Goal: Task Accomplishment & Management: Complete application form

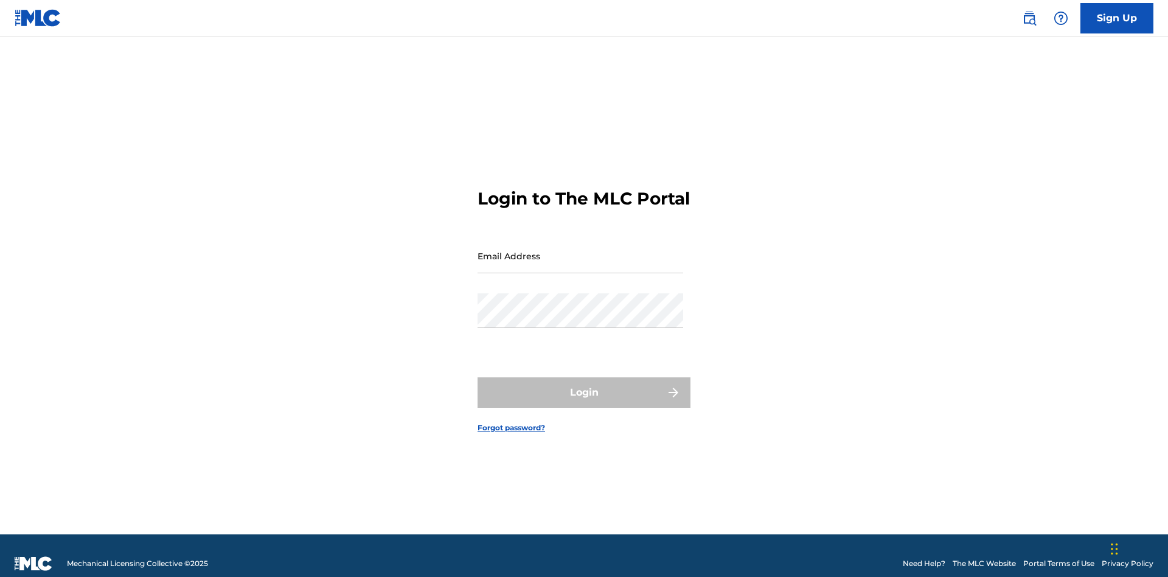
scroll to position [16, 0]
click at [580, 250] on input "Email Address" at bounding box center [581, 256] width 206 height 35
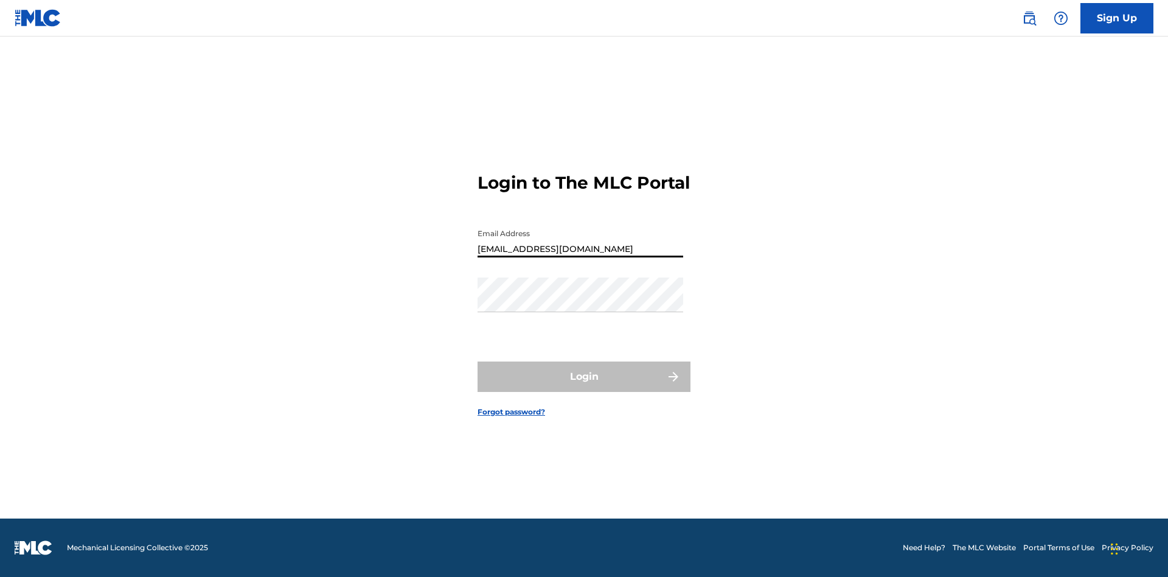
type input "[EMAIL_ADDRESS][DOMAIN_NAME]"
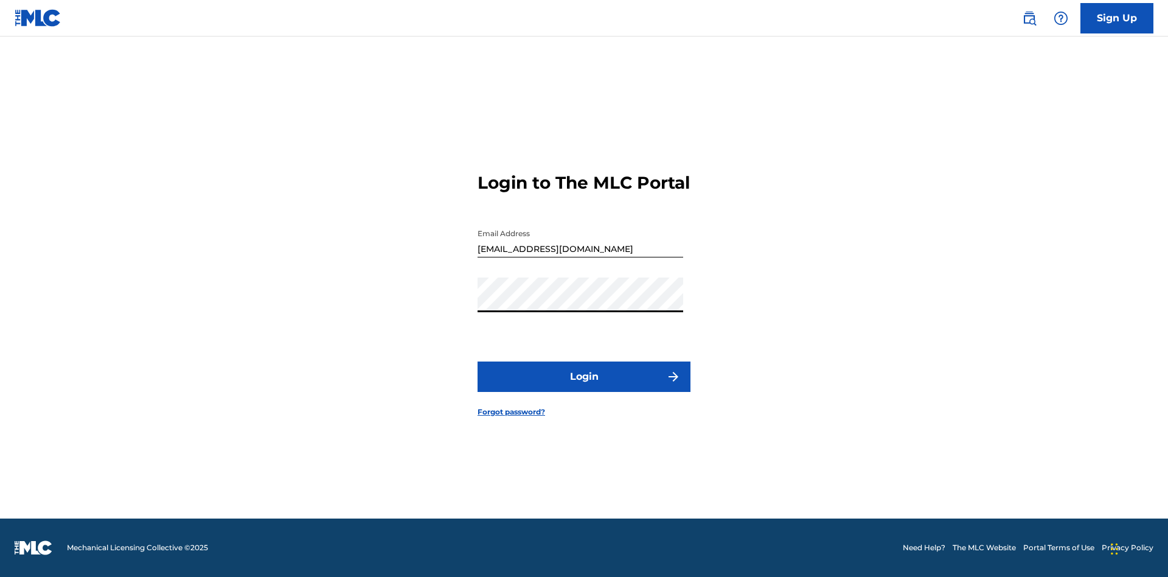
click at [584, 387] on button "Login" at bounding box center [584, 376] width 213 height 30
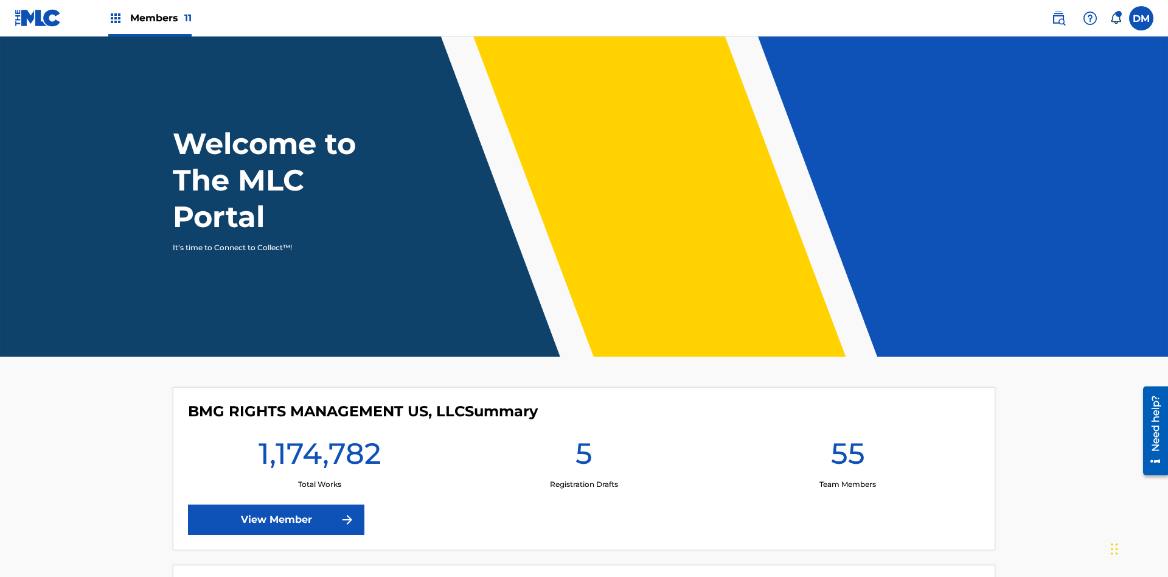
scroll to position [52, 0]
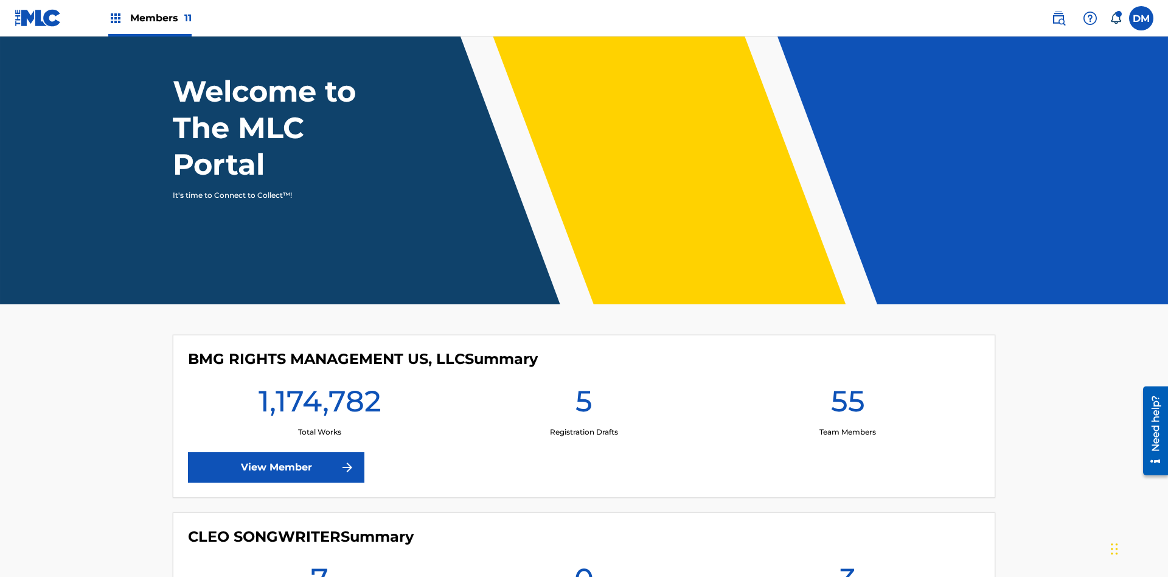
click at [150, 18] on span "Members 11" at bounding box center [160, 18] width 61 height 14
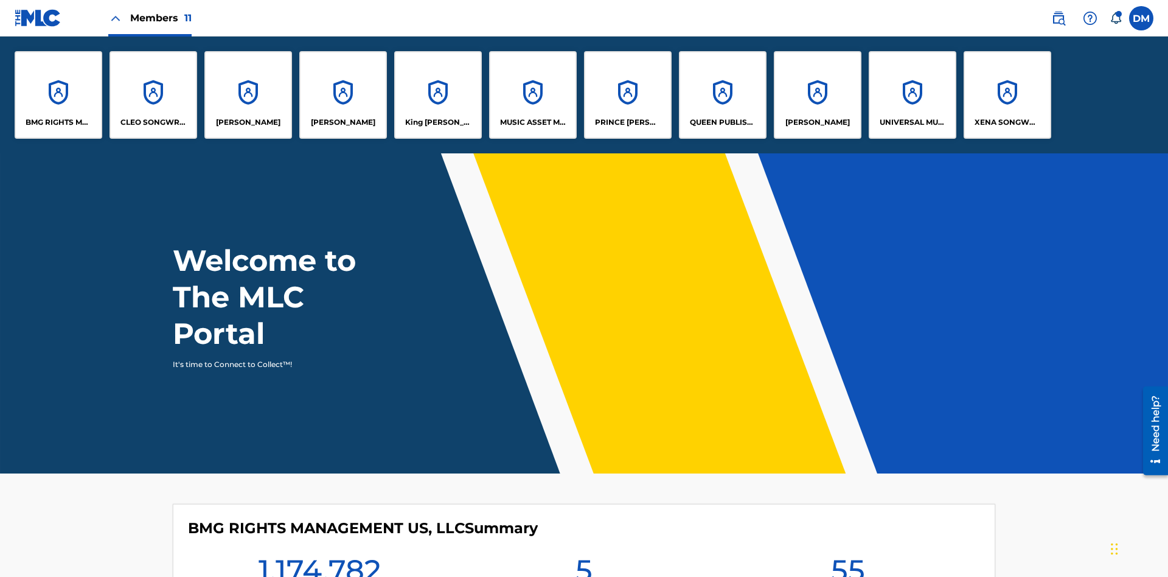
click at [912, 122] on p "UNIVERSAL MUSIC PUB GROUP" at bounding box center [913, 122] width 66 height 11
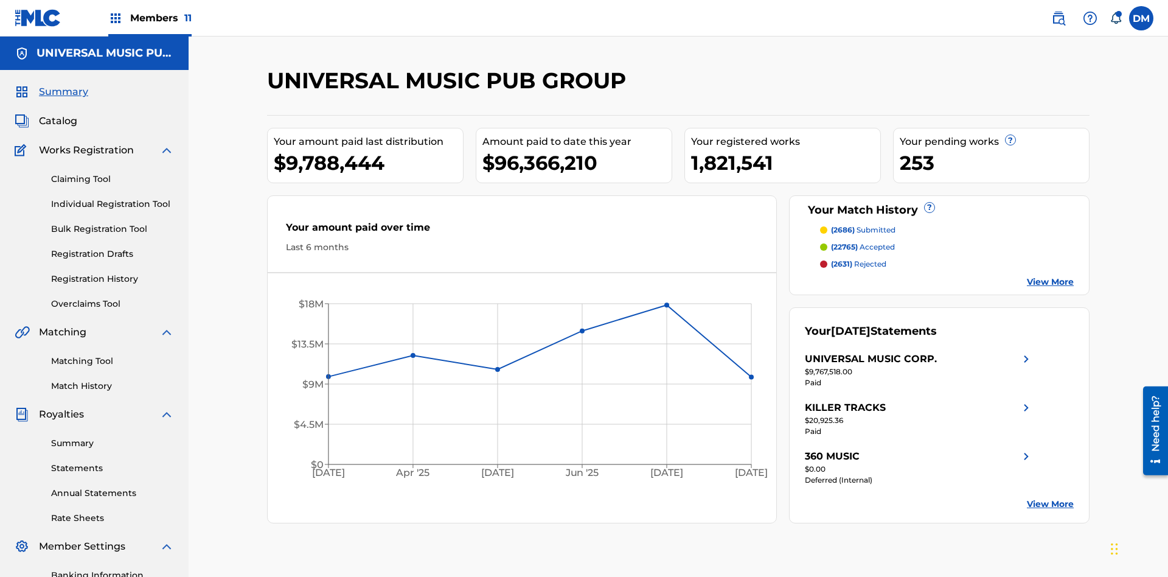
click at [113, 198] on link "Individual Registration Tool" at bounding box center [112, 204] width 123 height 13
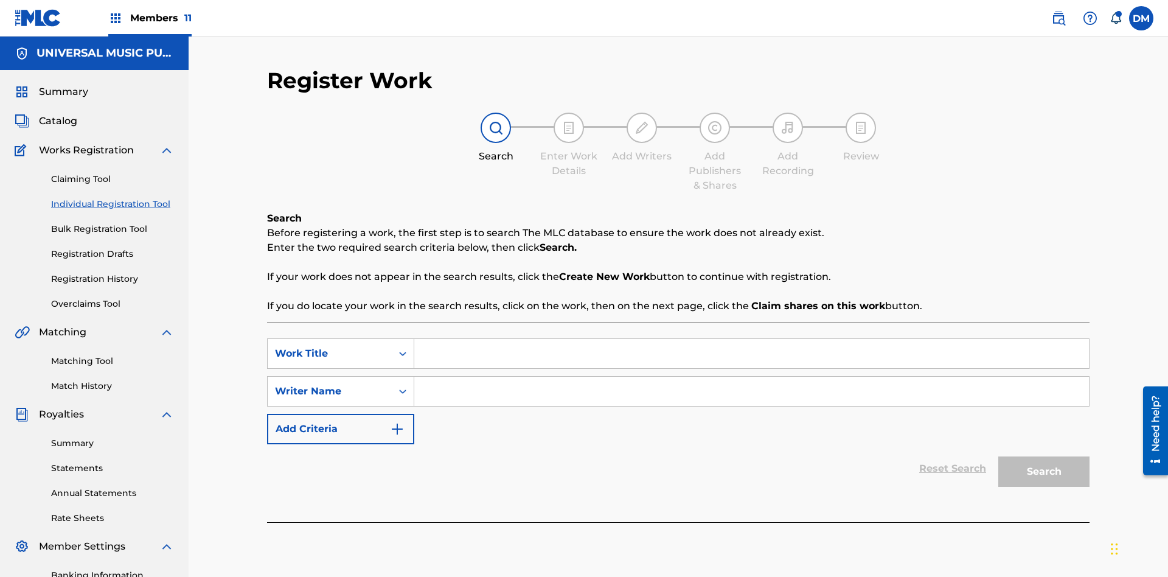
scroll to position [178, 0]
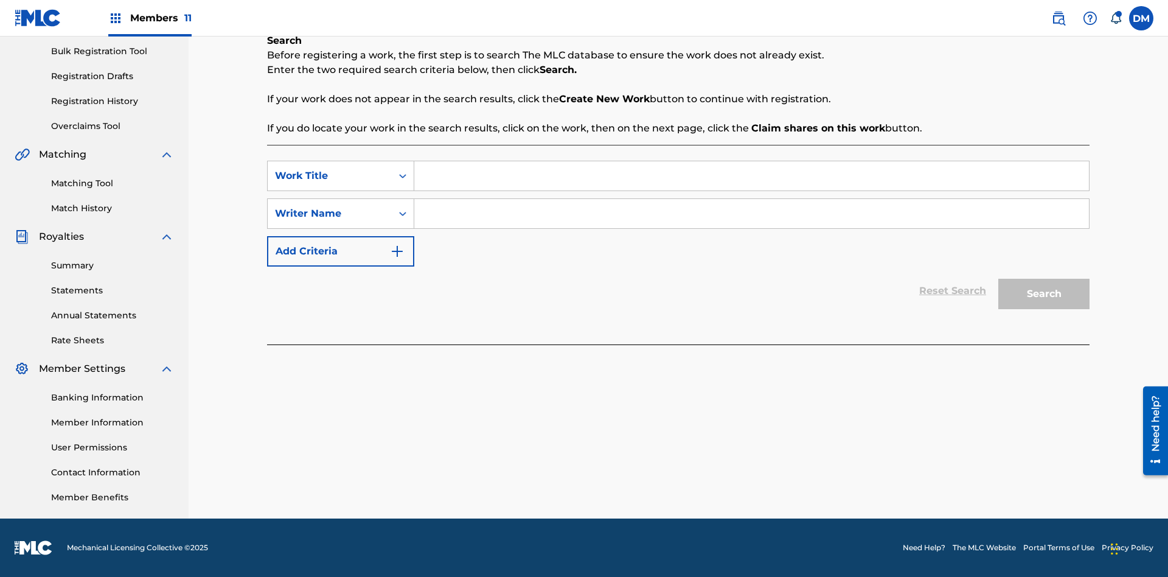
click at [751, 176] on input "Search Form" at bounding box center [751, 175] width 675 height 29
type input "Save At Publishers-Add Shares Page Prior To Linking Writers"
click at [751, 214] on input "Search Form" at bounding box center [751, 213] width 675 height 29
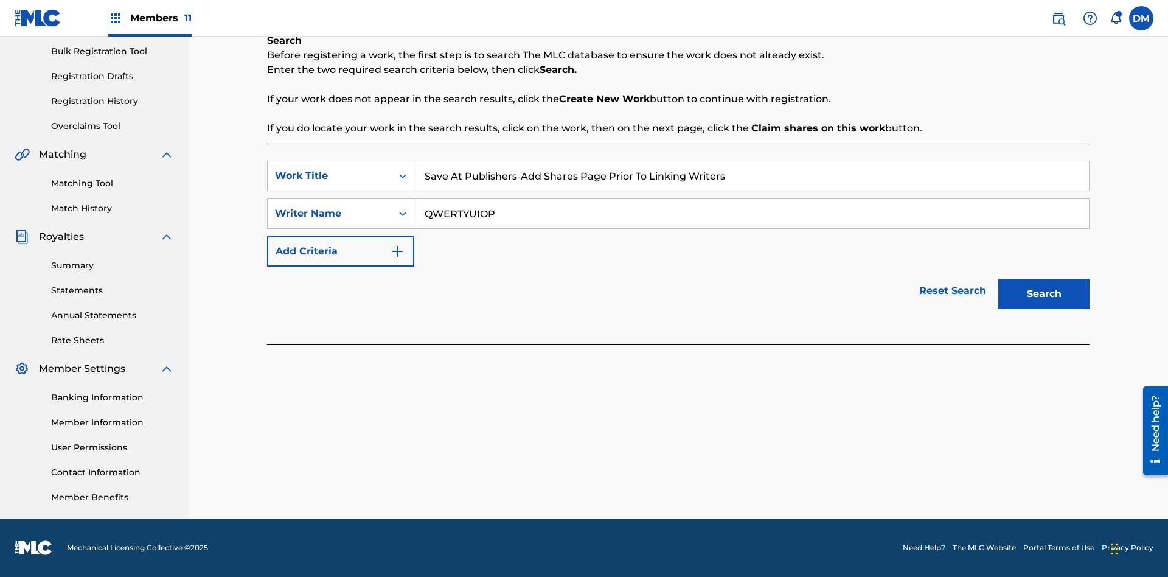
type input "QWERTYUIOP"
click at [1044, 294] on button "Search" at bounding box center [1044, 294] width 91 height 30
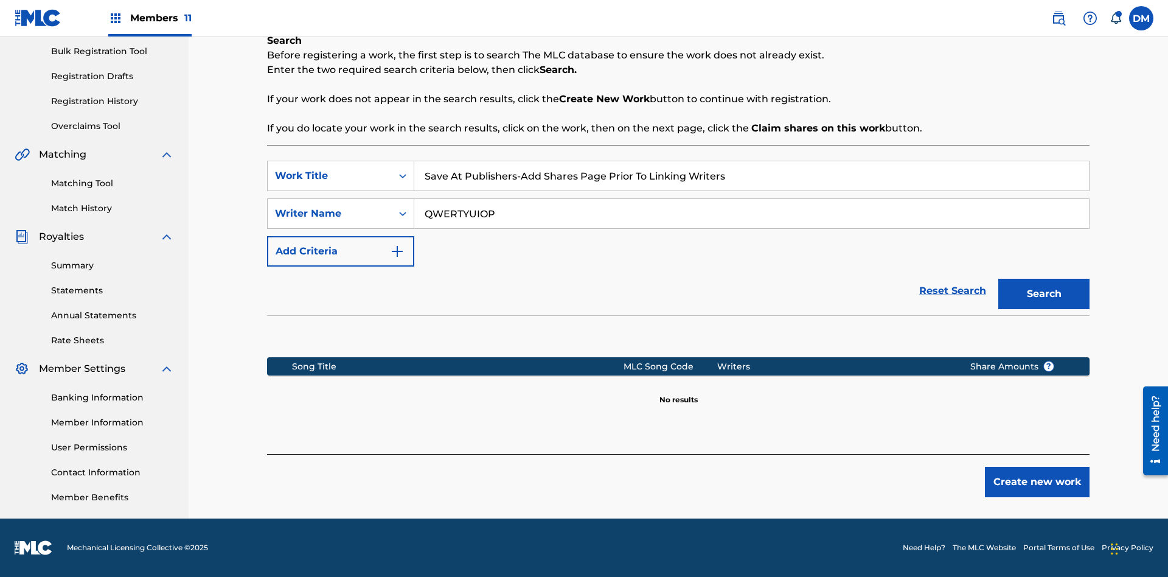
click at [1037, 482] on button "Create new work" at bounding box center [1037, 482] width 105 height 30
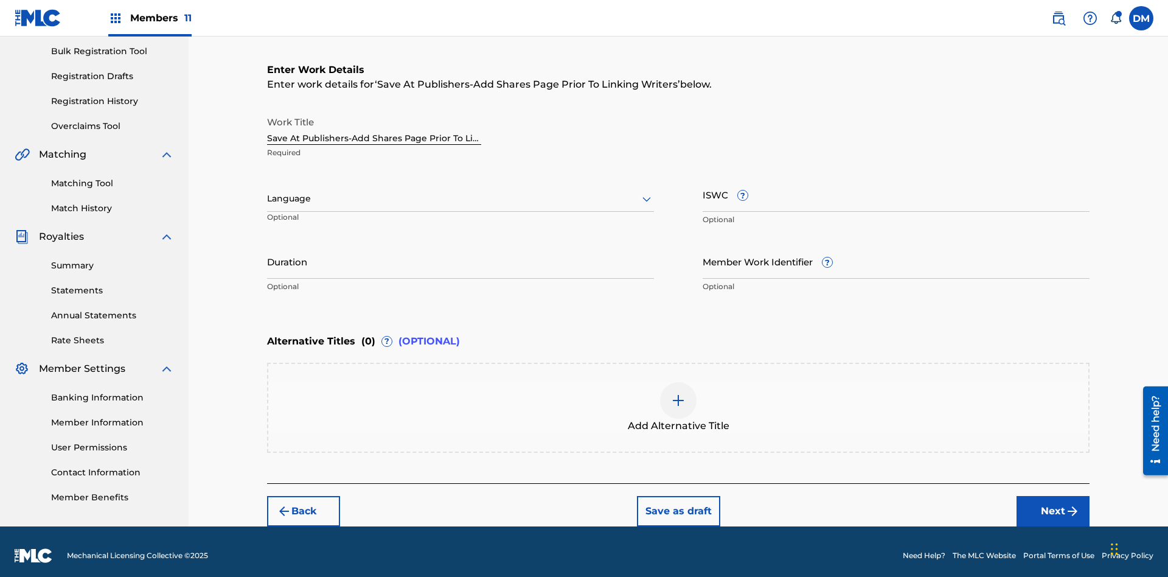
scroll to position [186, 0]
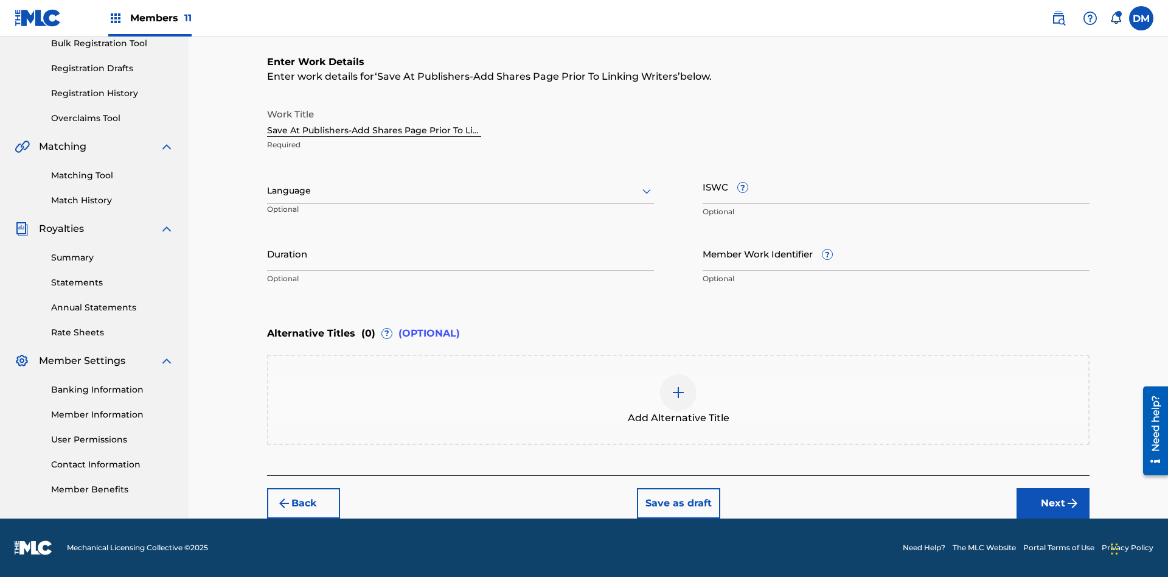
click at [461, 253] on input "Duration" at bounding box center [460, 253] width 387 height 35
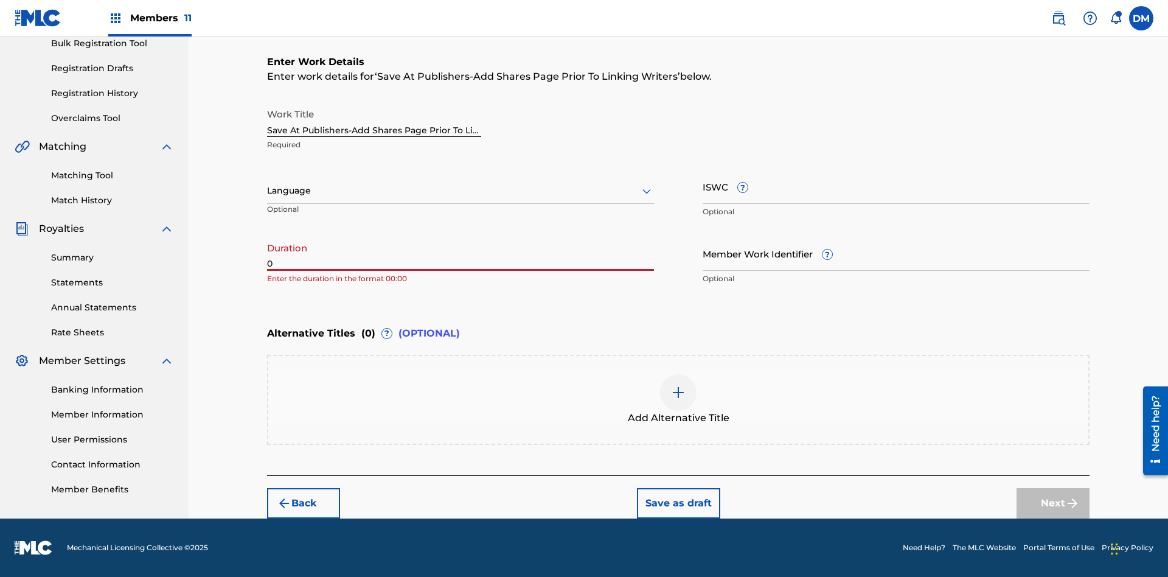
click at [461, 253] on input "0" at bounding box center [460, 253] width 387 height 35
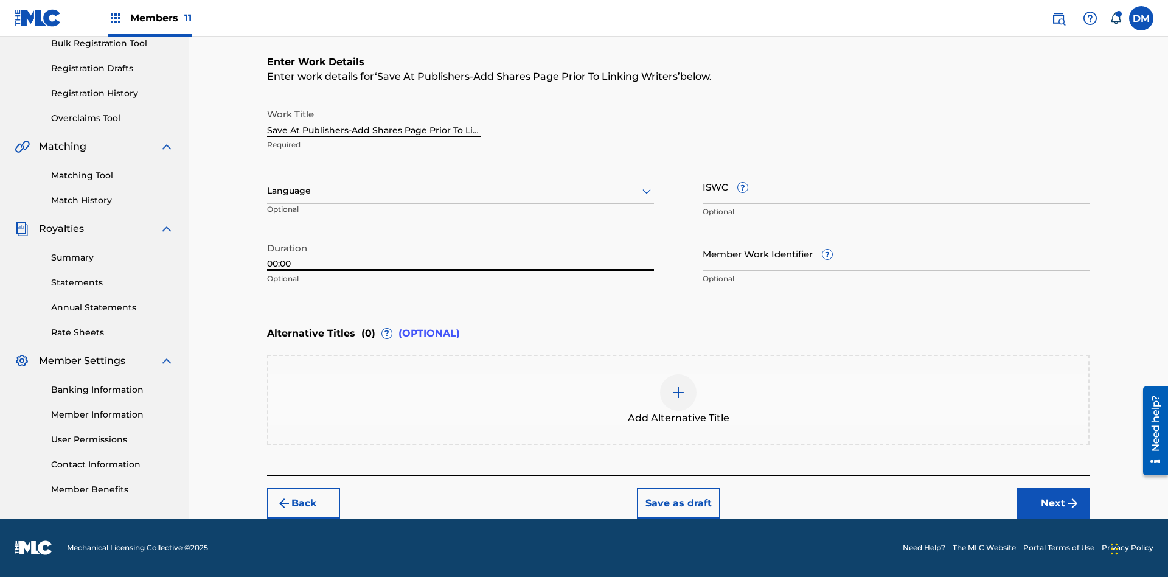
type input "00:00"
click at [647, 191] on icon at bounding box center [647, 191] width 15 height 15
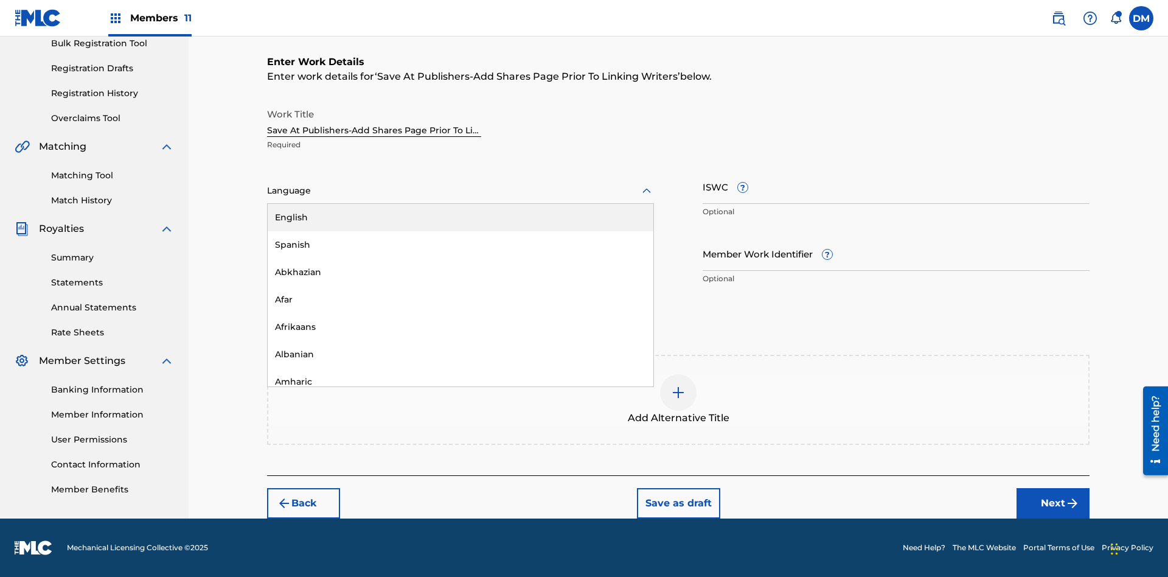
click at [461, 299] on div "Afar" at bounding box center [461, 299] width 386 height 27
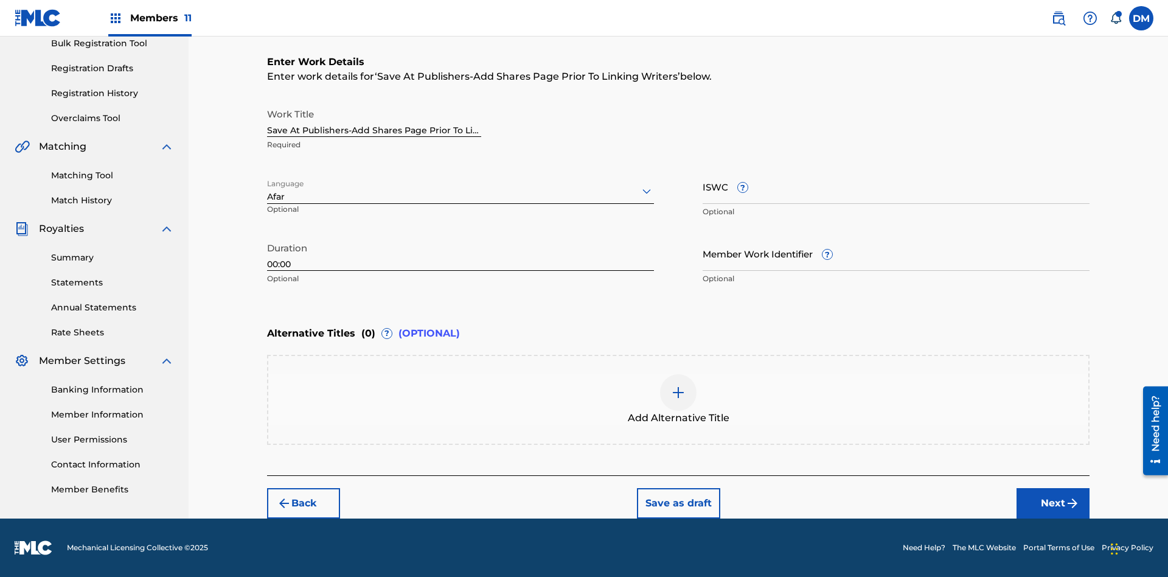
click at [896, 253] on input "Member Work Identifier ?" at bounding box center [896, 253] width 387 height 35
type input "[PHONE_NUMBER]"
click at [896, 186] on input "ISWC ?" at bounding box center [896, 186] width 387 height 35
type input "T-123.456.789-4"
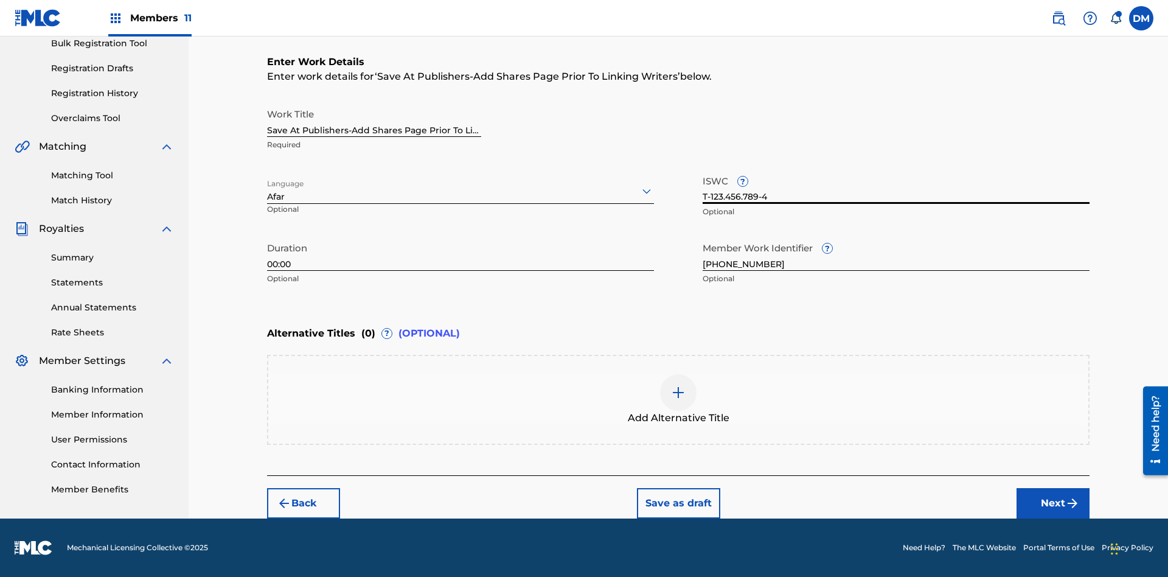
click at [678, 399] on img at bounding box center [678, 392] width 15 height 15
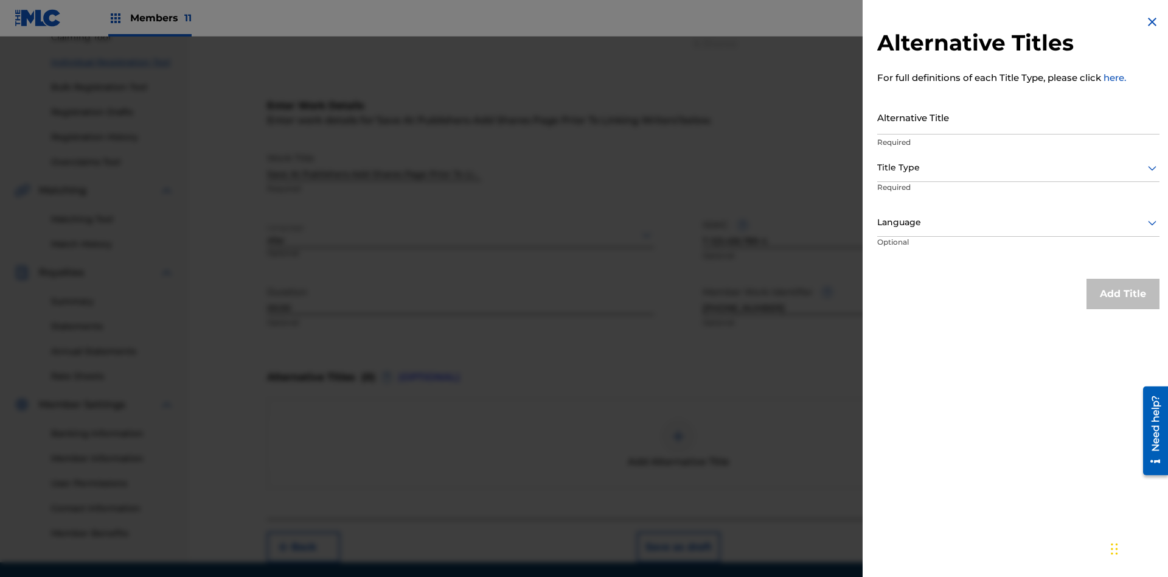
click at [1019, 117] on input "Alternative Title" at bounding box center [1018, 117] width 282 height 35
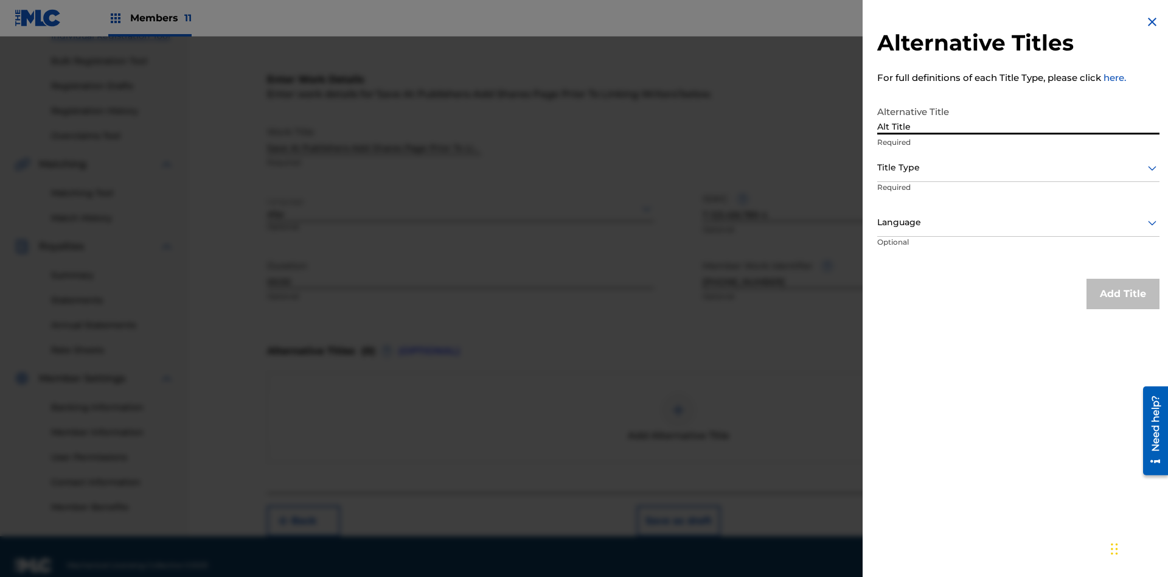
type input "Alt Title"
click at [1019, 167] on div at bounding box center [1018, 167] width 282 height 15
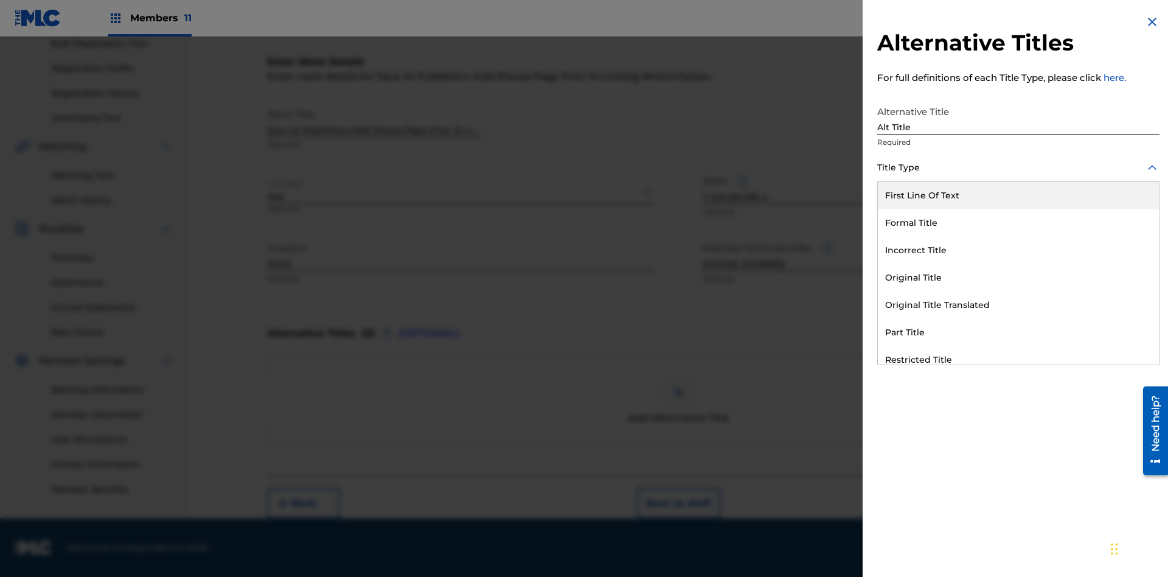
click at [1019, 277] on div "Original Title" at bounding box center [1018, 277] width 281 height 27
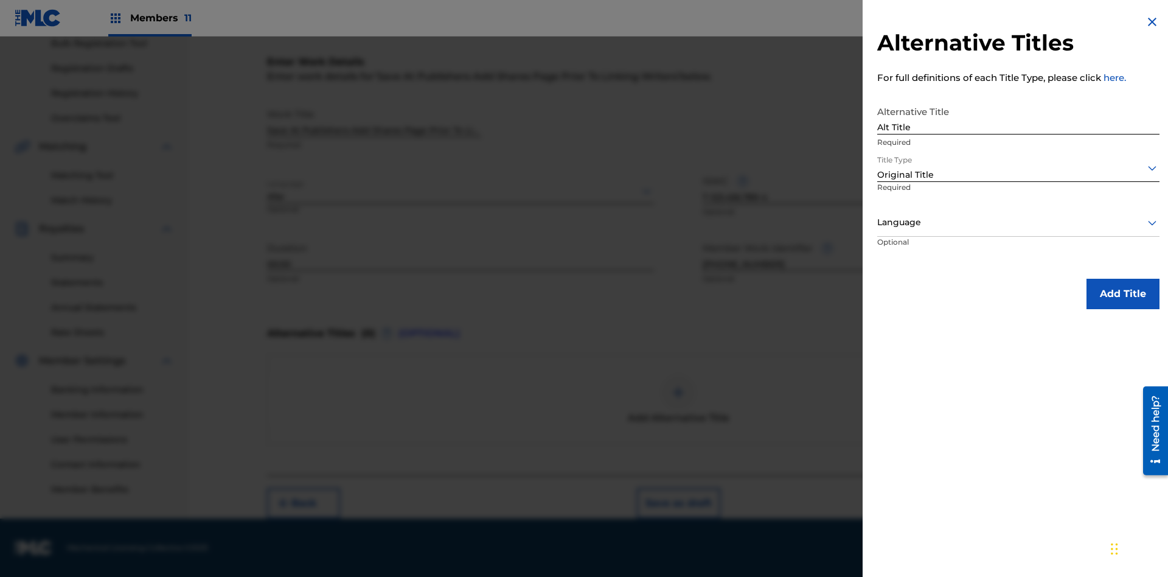
click at [1019, 222] on div at bounding box center [1018, 222] width 282 height 15
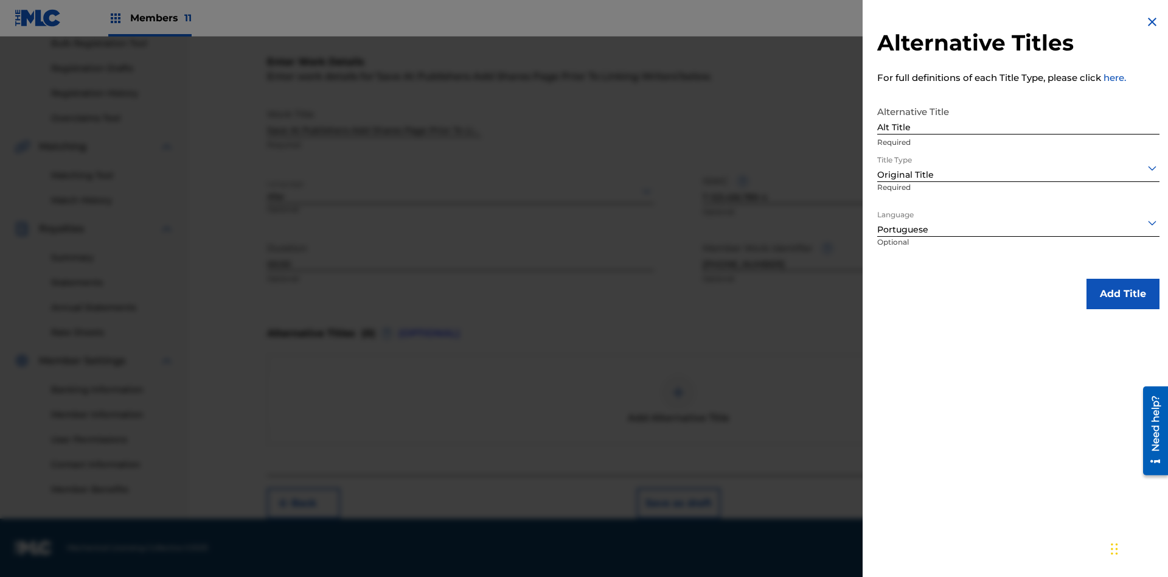
click at [1123, 293] on button "Add Title" at bounding box center [1123, 294] width 73 height 30
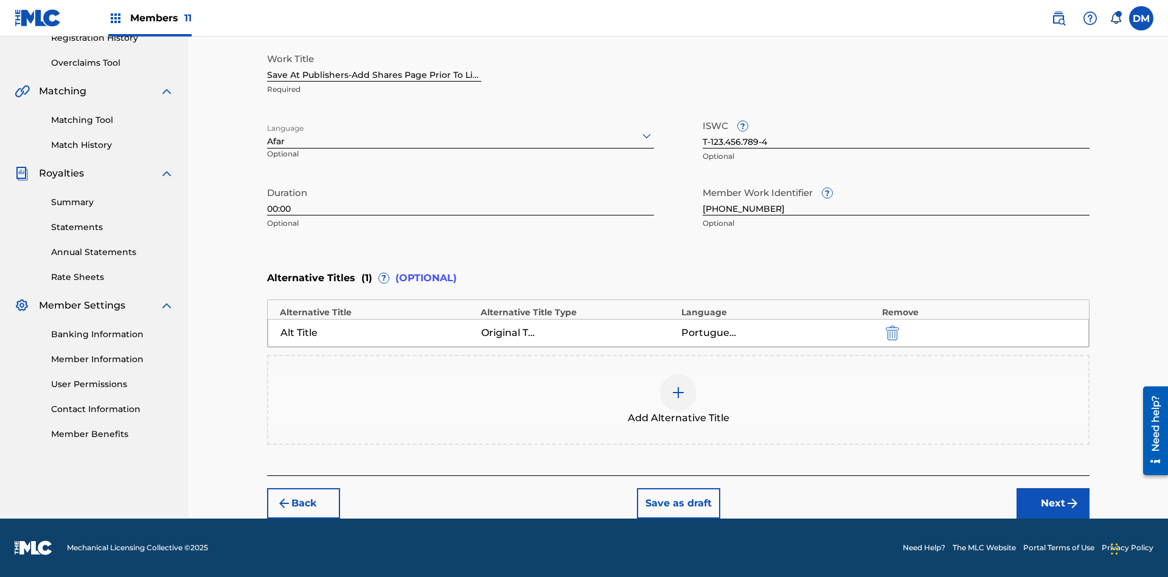
click at [1053, 503] on button "Next" at bounding box center [1053, 503] width 73 height 30
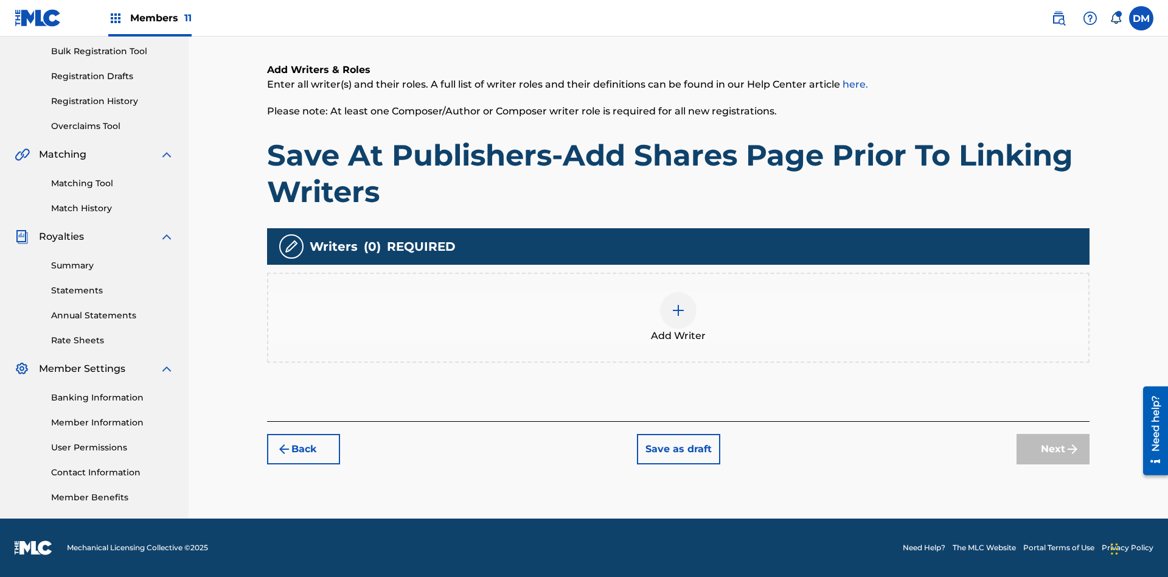
scroll to position [178, 0]
click at [678, 317] on img at bounding box center [678, 310] width 15 height 15
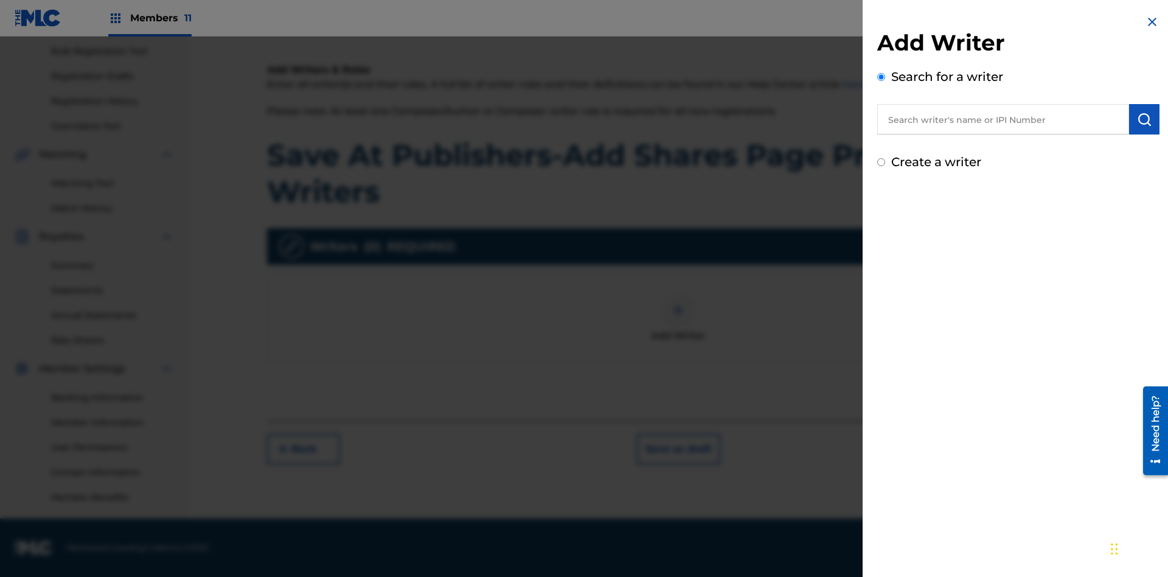
click at [1003, 119] on input "text" at bounding box center [1003, 119] width 252 height 30
type input "[PERSON_NAME]"
click at [1145, 119] on img "submit" at bounding box center [1144, 119] width 15 height 15
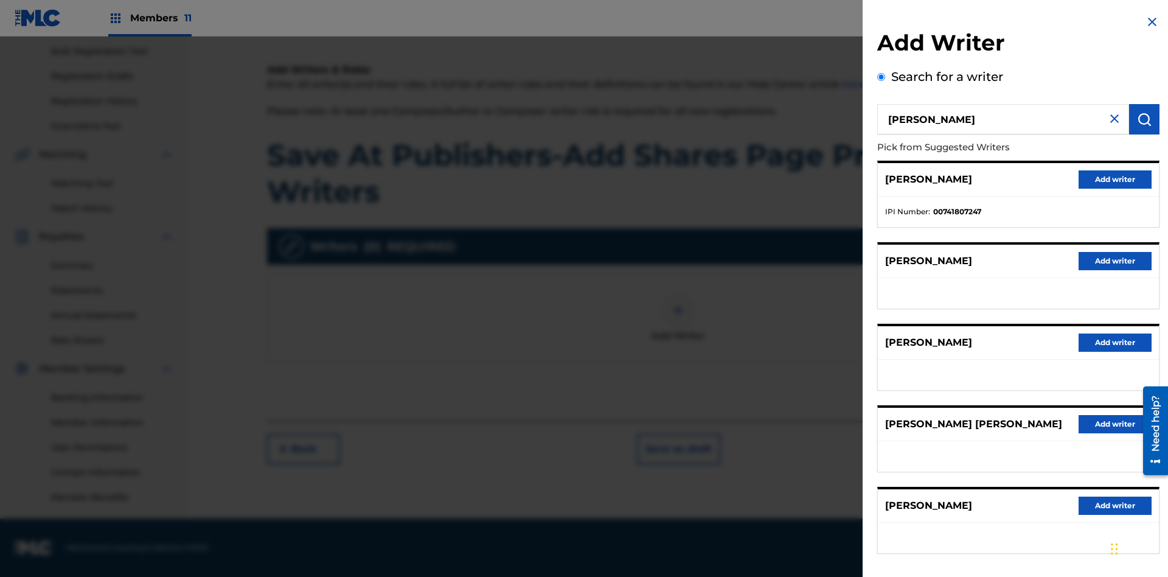
click at [1115, 179] on button "Add writer" at bounding box center [1115, 179] width 73 height 18
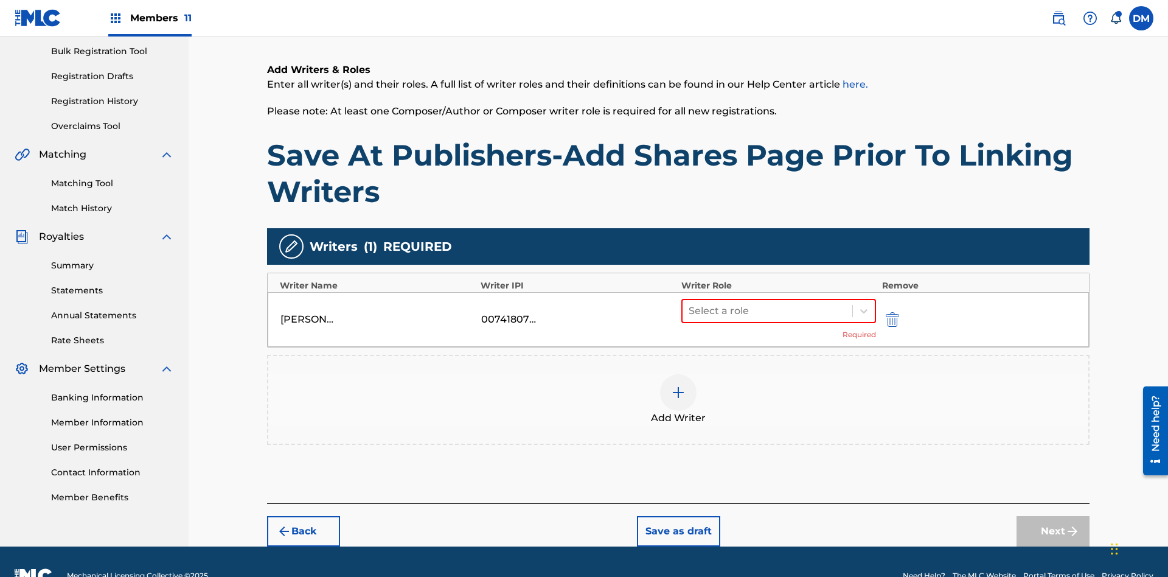
scroll to position [206, 0]
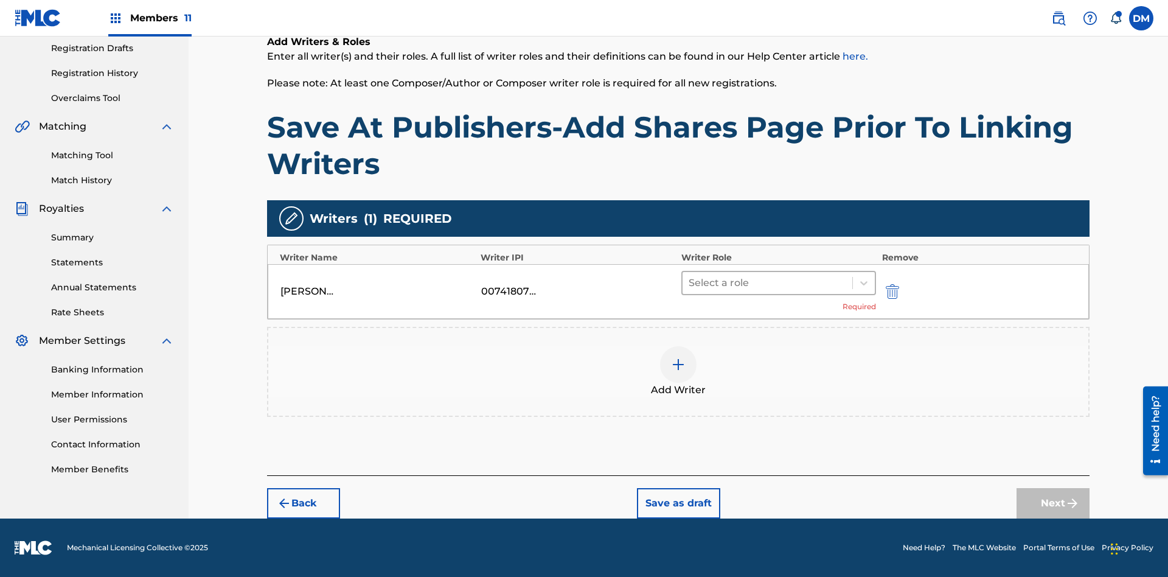
click at [690, 282] on input "text" at bounding box center [690, 283] width 2 height 15
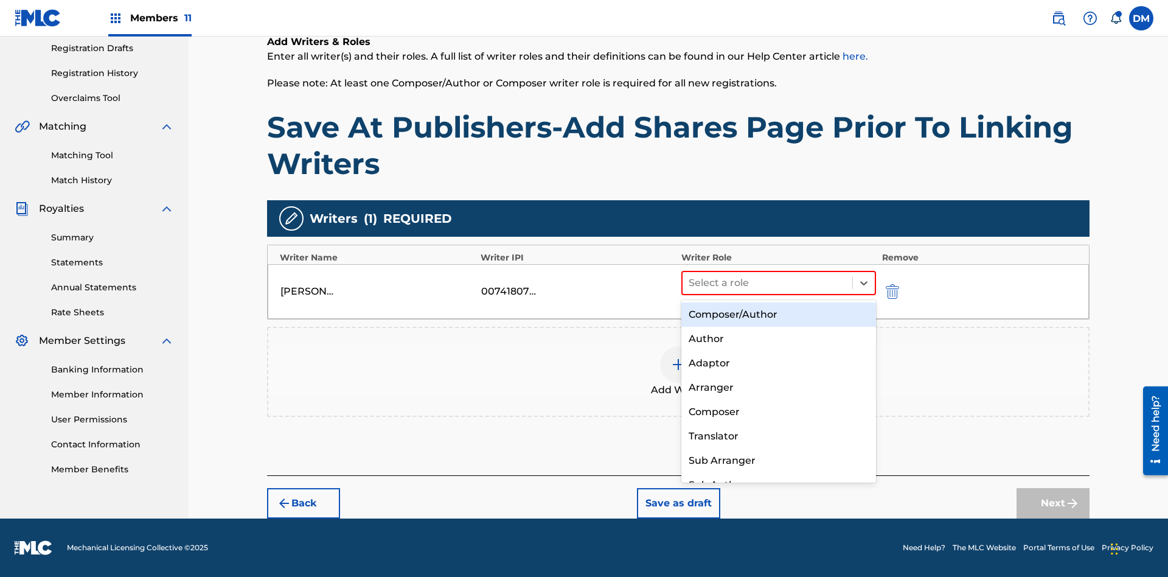
click at [778, 411] on div "Composer" at bounding box center [778, 412] width 195 height 24
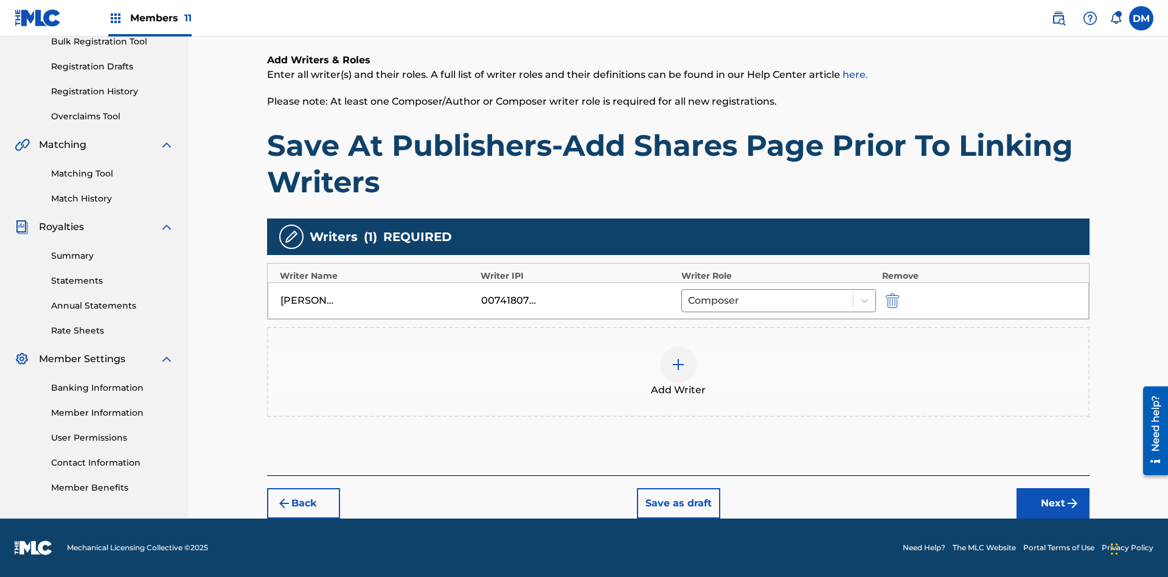
click at [1053, 503] on button "Next" at bounding box center [1053, 503] width 73 height 30
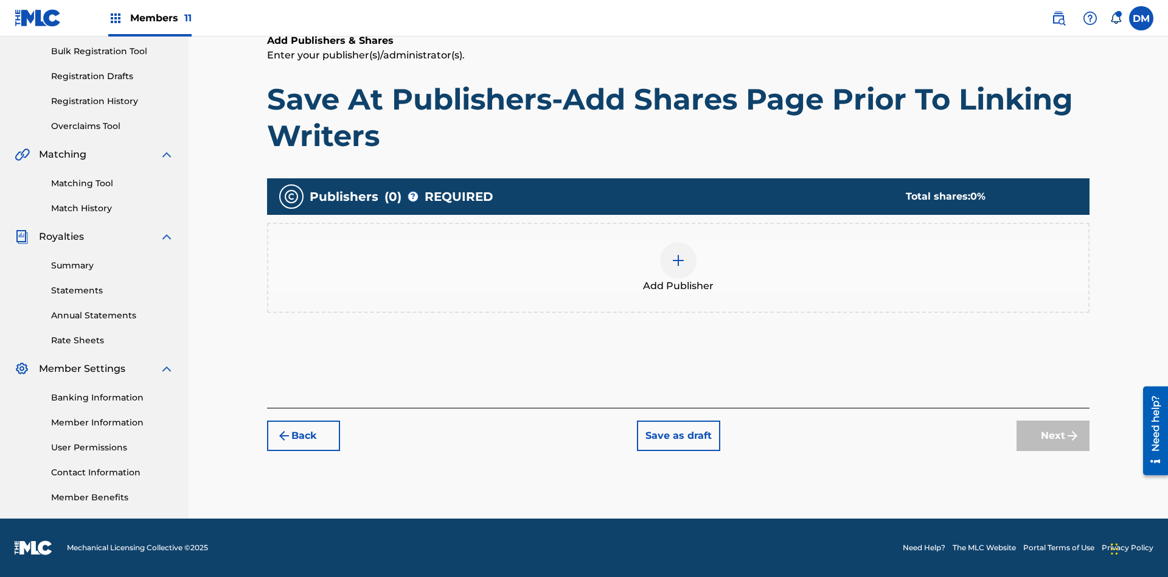
click at [678, 260] on img at bounding box center [678, 260] width 15 height 15
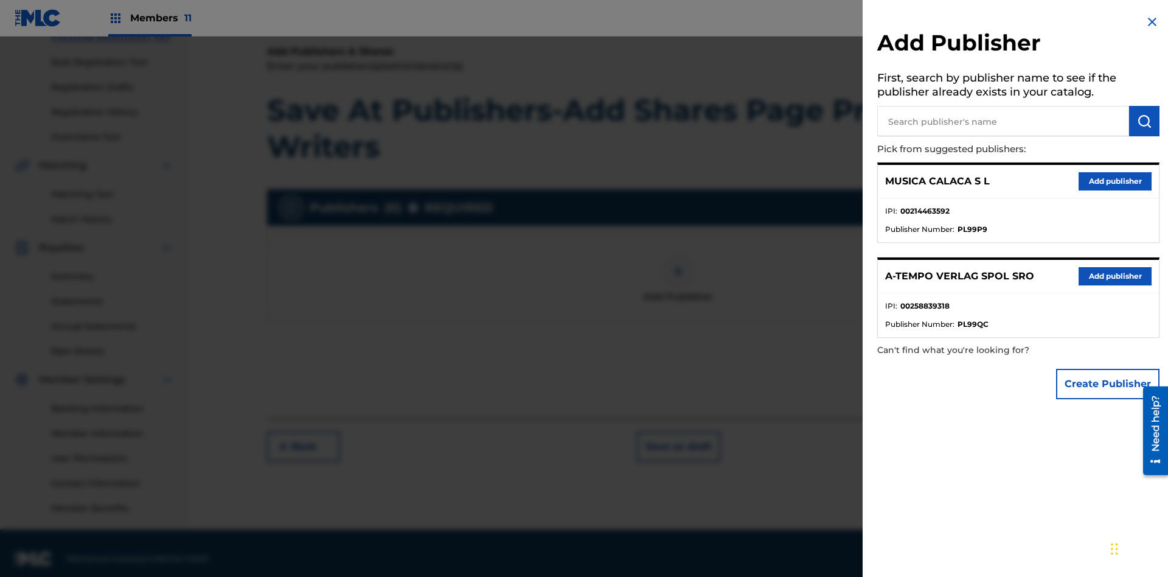
click at [1003, 121] on input "text" at bounding box center [1003, 121] width 252 height 30
type input "Test2025.08.26.04.40.47"
click at [1145, 121] on img "submit" at bounding box center [1144, 121] width 15 height 15
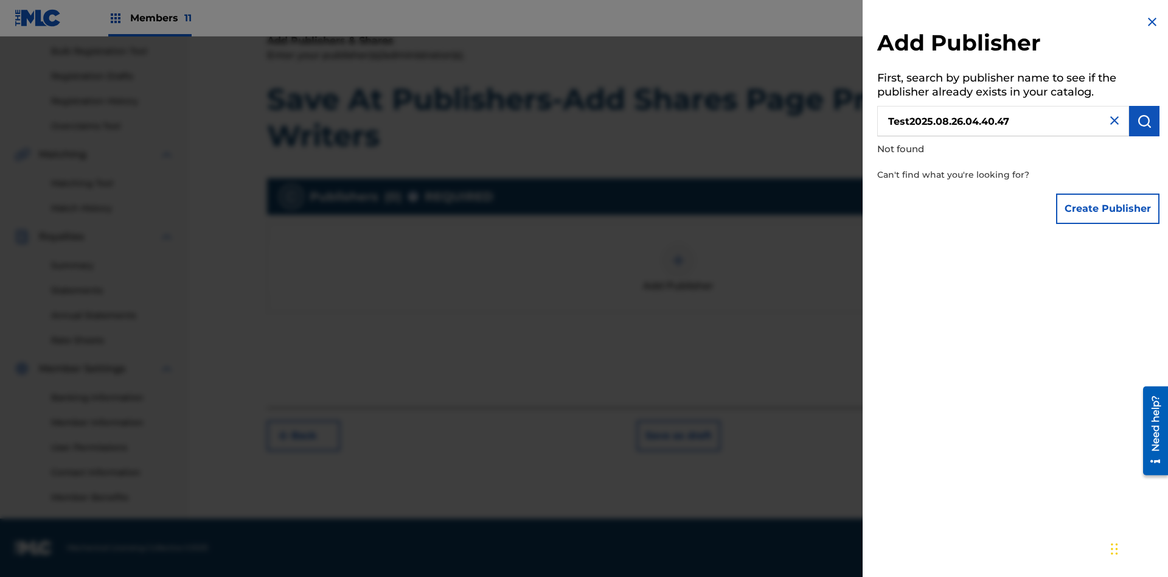
click at [1109, 208] on button "Create Publisher" at bounding box center [1107, 208] width 103 height 30
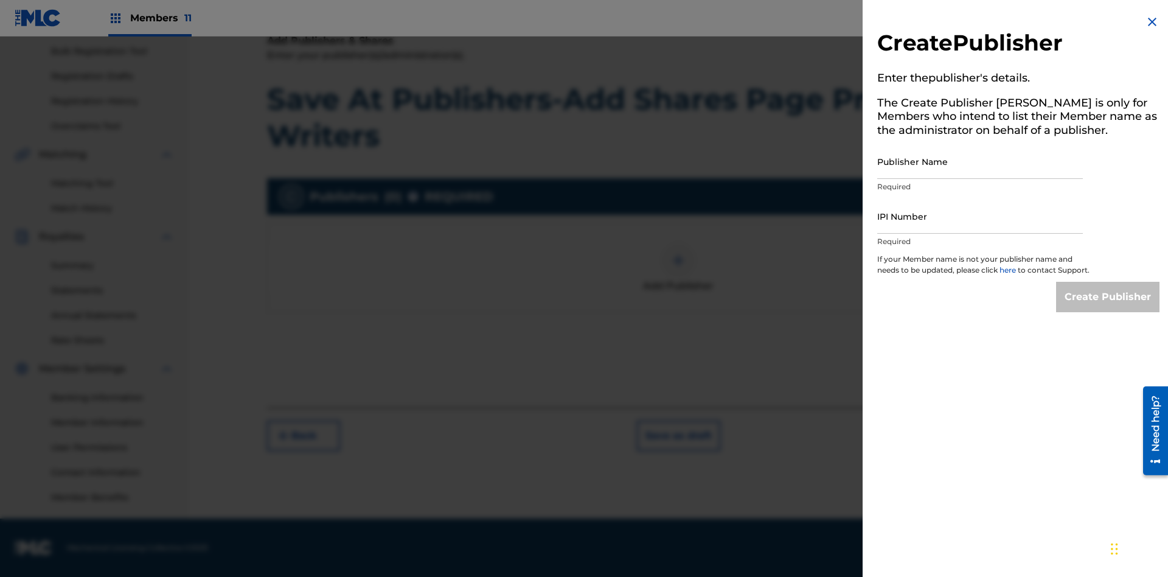
click at [980, 161] on input "Publisher Name" at bounding box center [980, 161] width 206 height 35
type input "Test2025.08.26.04.40.52"
click at [980, 216] on input "IPI Number" at bounding box center [980, 216] width 206 height 35
type input "00595839777"
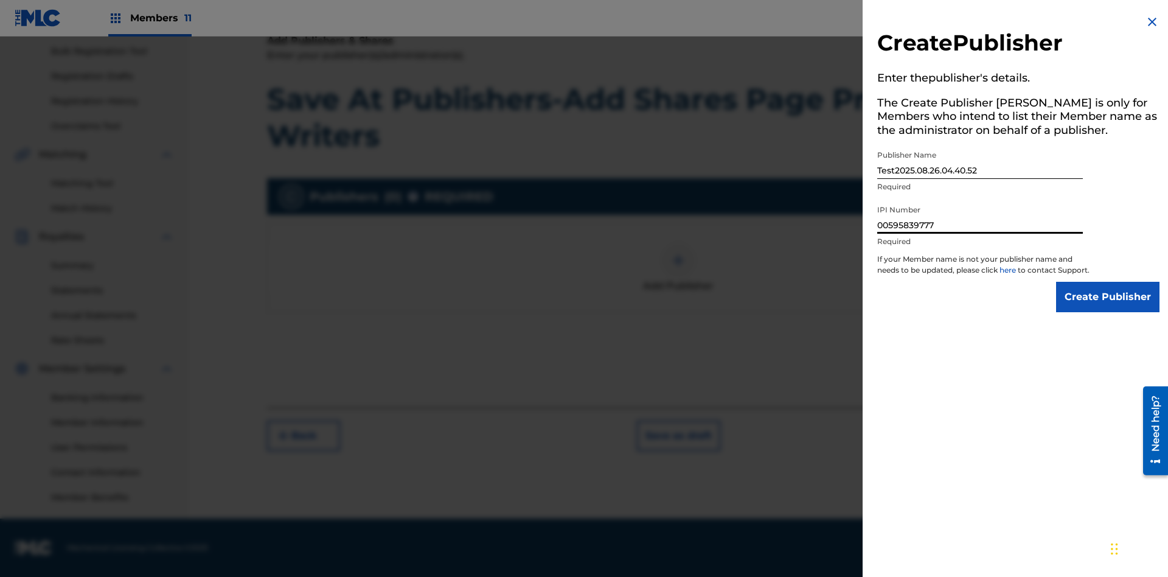
click at [1109, 308] on input "Create Publisher" at bounding box center [1107, 297] width 103 height 30
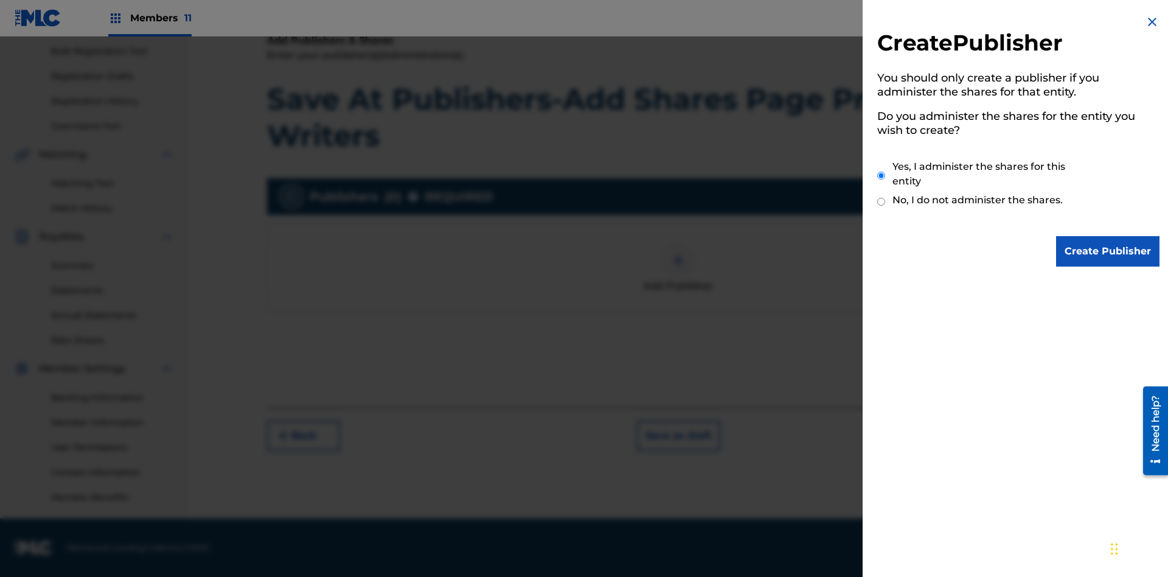
click at [882, 175] on input "Yes, I administer the shares for this entity" at bounding box center [881, 175] width 8 height 26
click at [1109, 251] on input "Create Publisher" at bounding box center [1107, 251] width 103 height 30
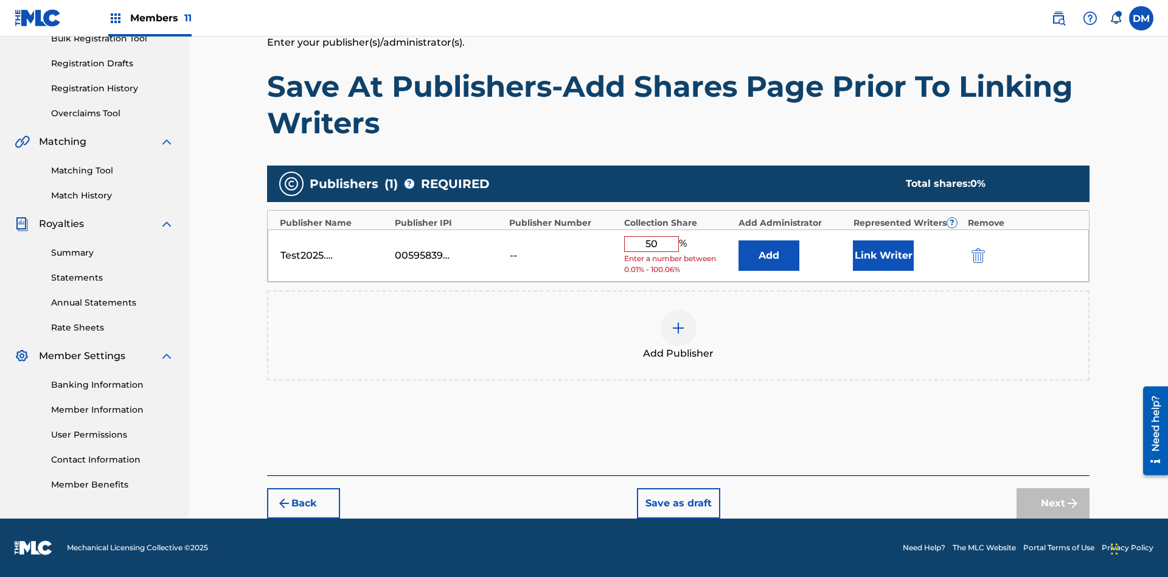
scroll to position [181, 0]
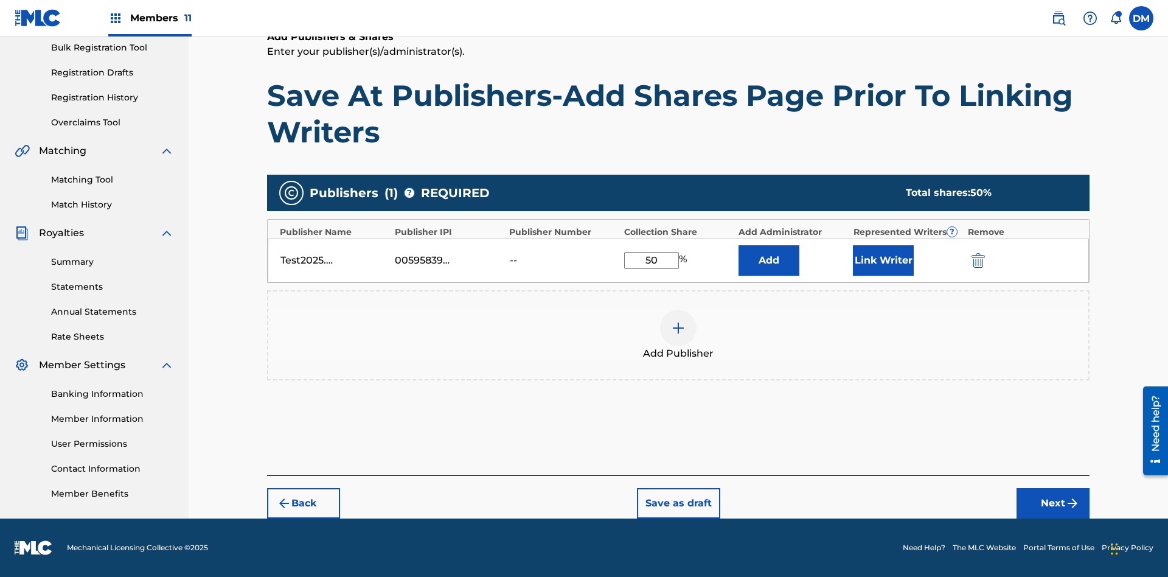
type input "50"
click at [884, 260] on button "Link Writer" at bounding box center [883, 260] width 61 height 30
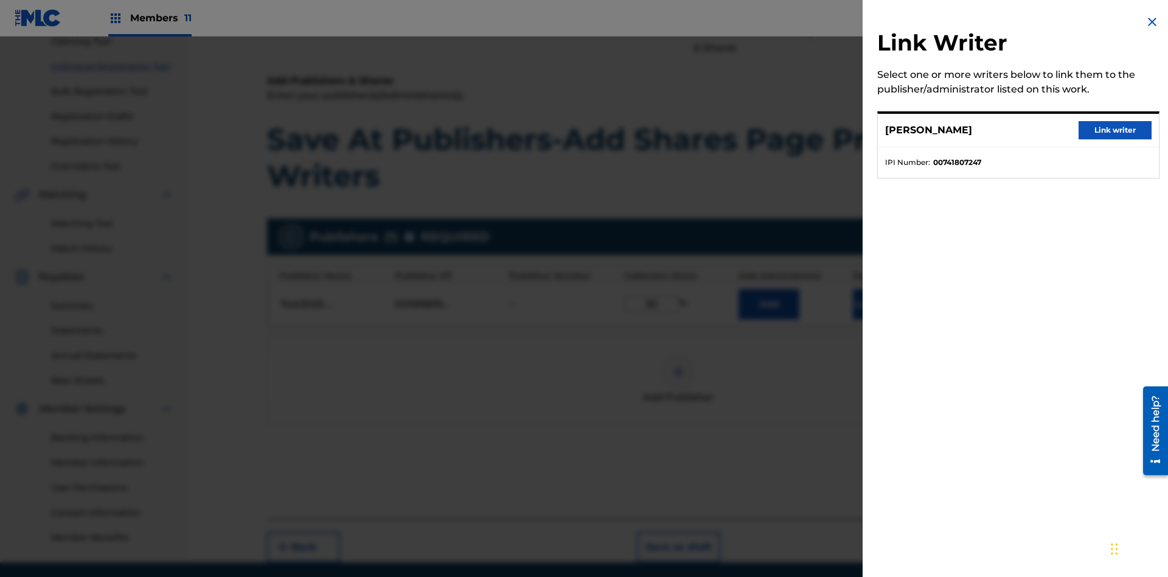
click at [1115, 130] on button "Link writer" at bounding box center [1115, 130] width 73 height 18
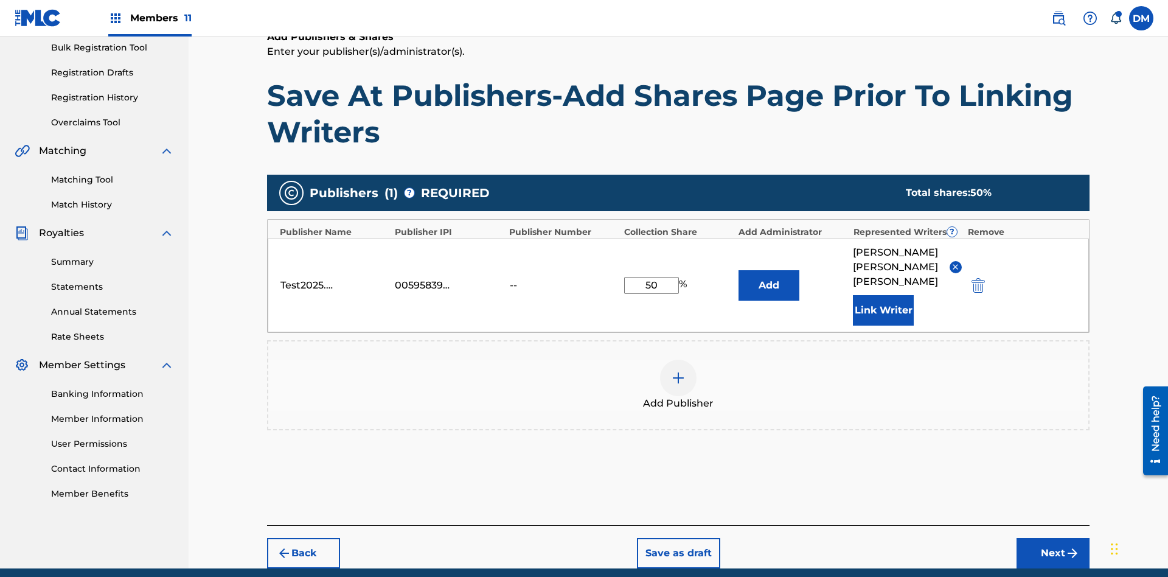
click at [884, 295] on button "Link Writer" at bounding box center [883, 310] width 61 height 30
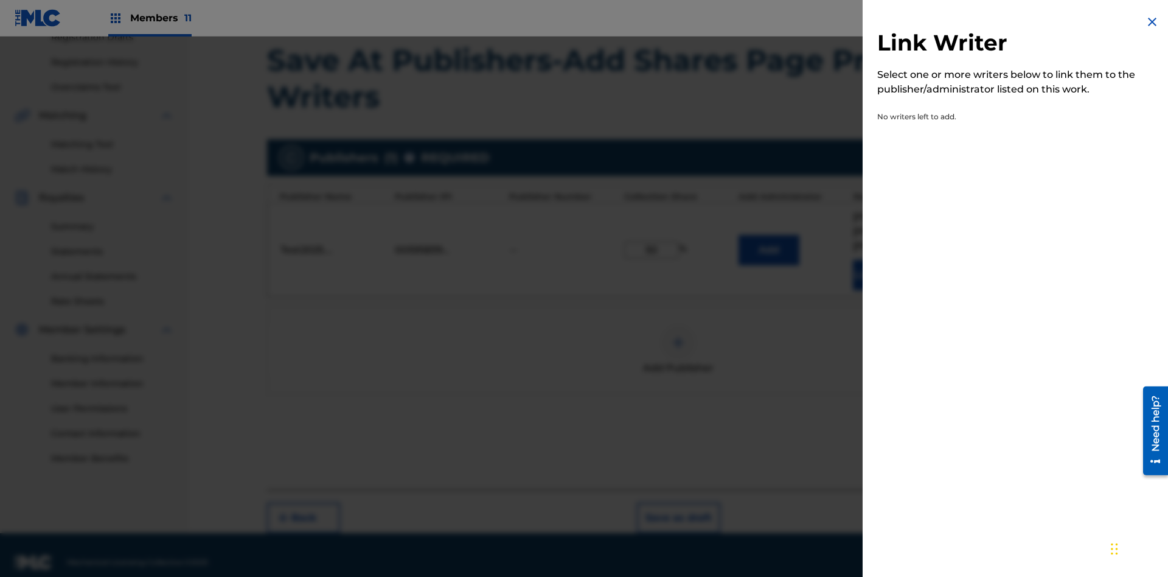
click at [1152, 22] on img at bounding box center [1152, 22] width 15 height 15
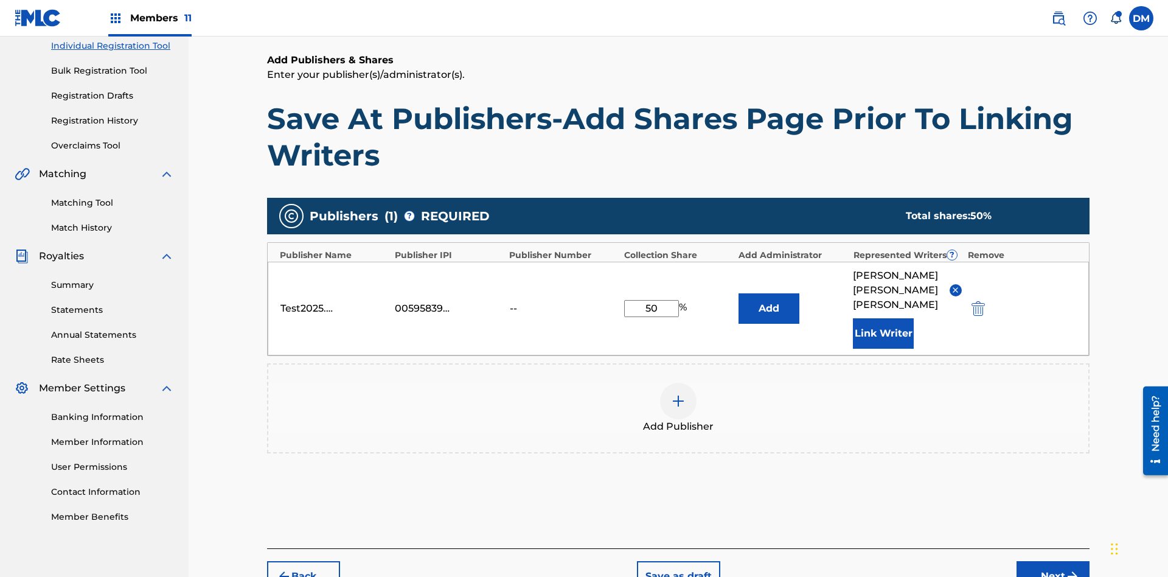
scroll to position [217, 0]
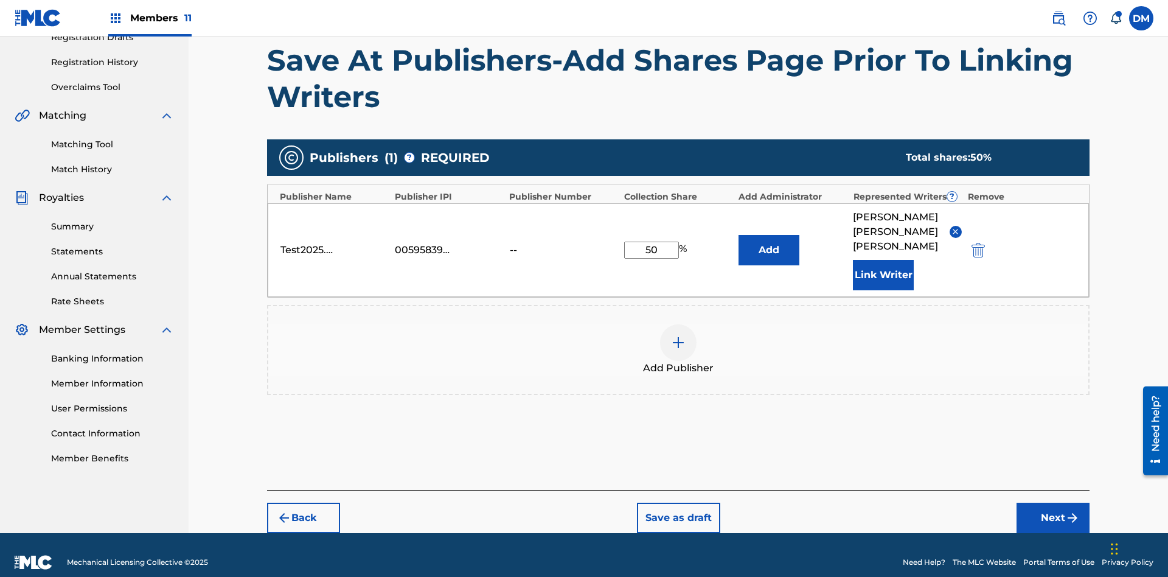
click at [769, 242] on button "Add" at bounding box center [769, 250] width 61 height 30
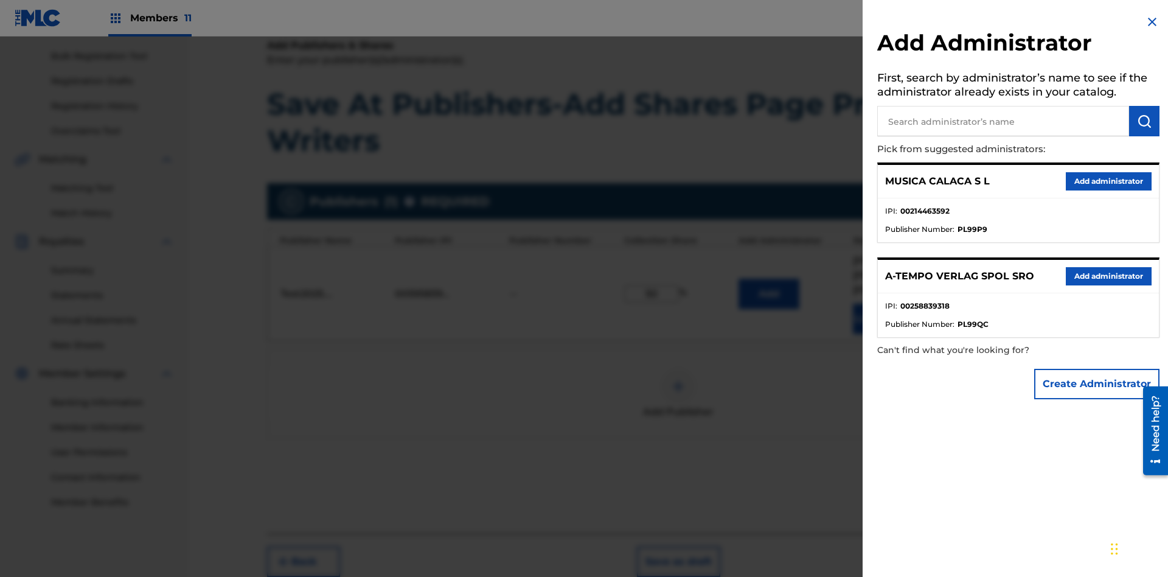
click at [1003, 121] on input "text" at bounding box center [1003, 121] width 252 height 30
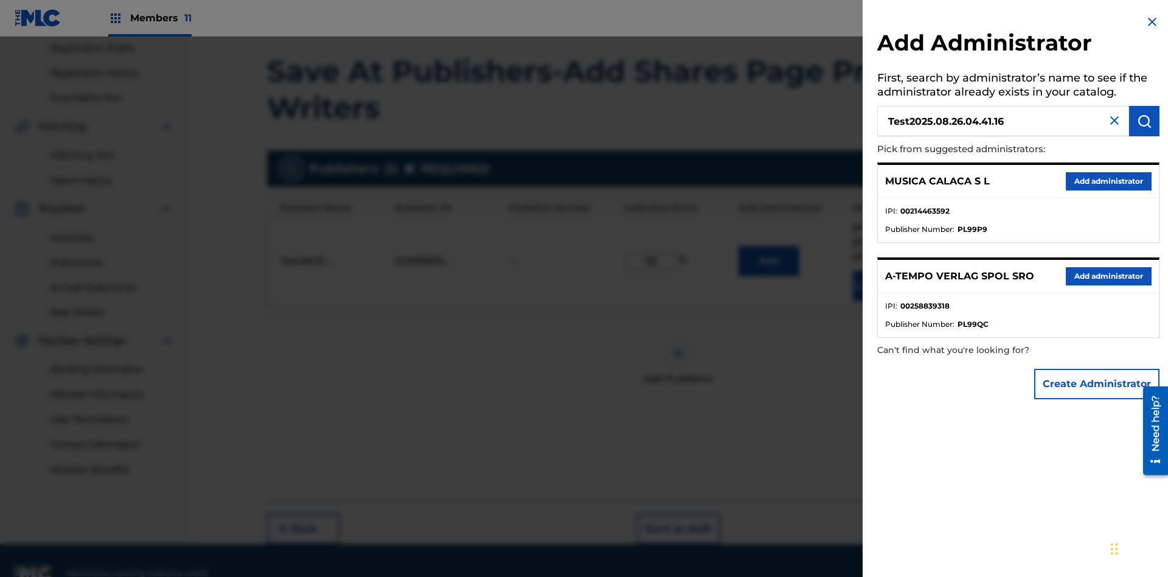
type input "Test2025.08.26.04.41.16"
click at [1145, 121] on img "submit" at bounding box center [1144, 121] width 15 height 15
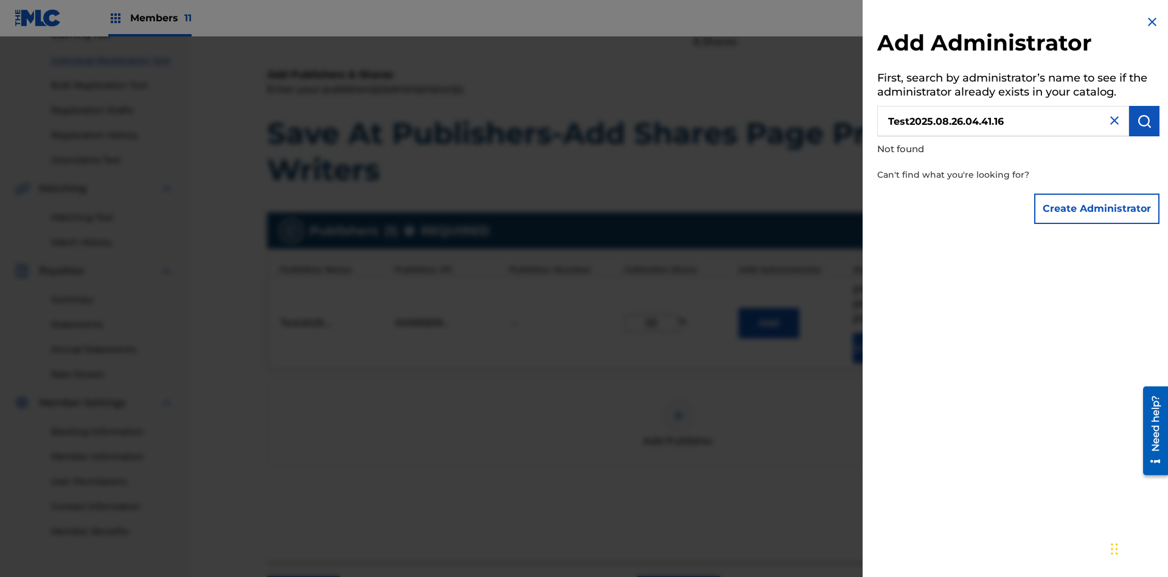
click at [1098, 208] on button "Create Administrator" at bounding box center [1096, 208] width 125 height 30
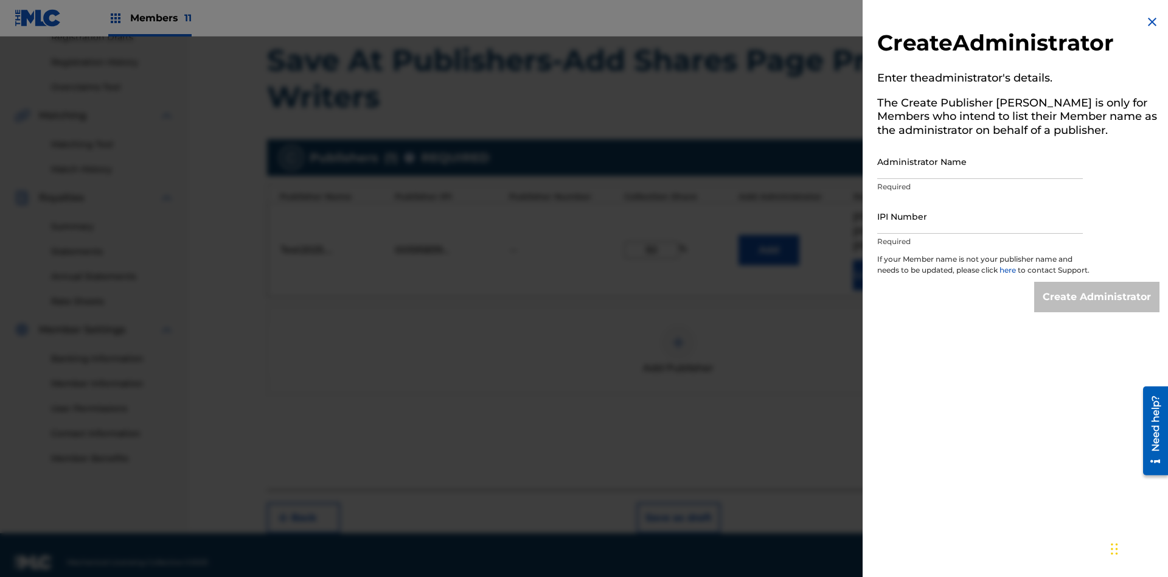
click at [980, 161] on input "Administrator Name" at bounding box center [980, 161] width 206 height 35
type input "Test2025.08.26.04.41.21"
click at [980, 216] on input "IPI Number" at bounding box center [980, 216] width 206 height 35
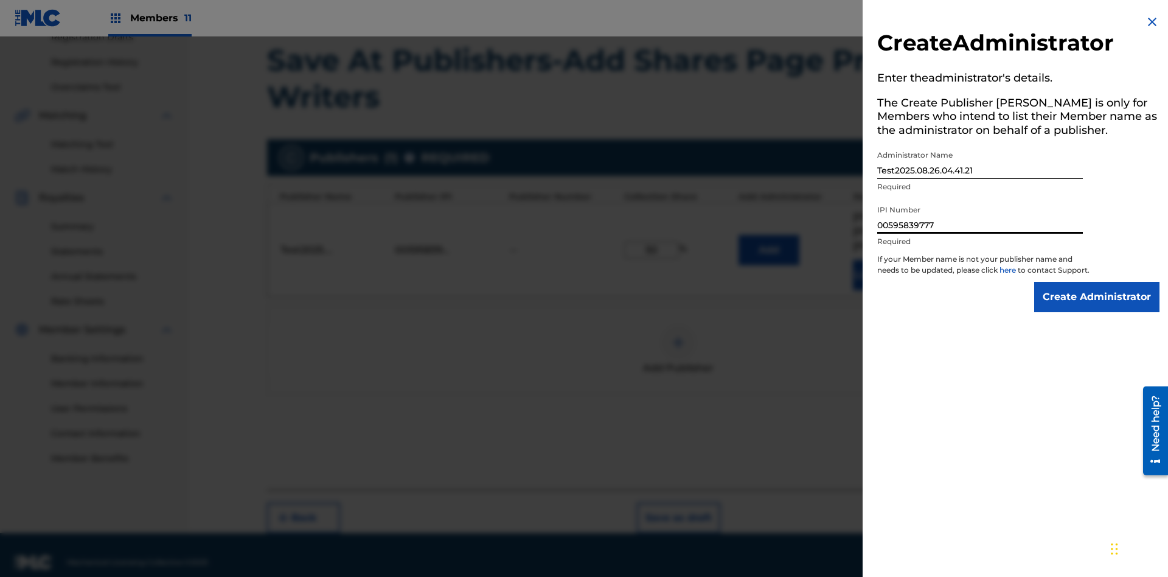
type input "00595839777"
click at [1098, 308] on input "Create Administrator" at bounding box center [1096, 297] width 125 height 30
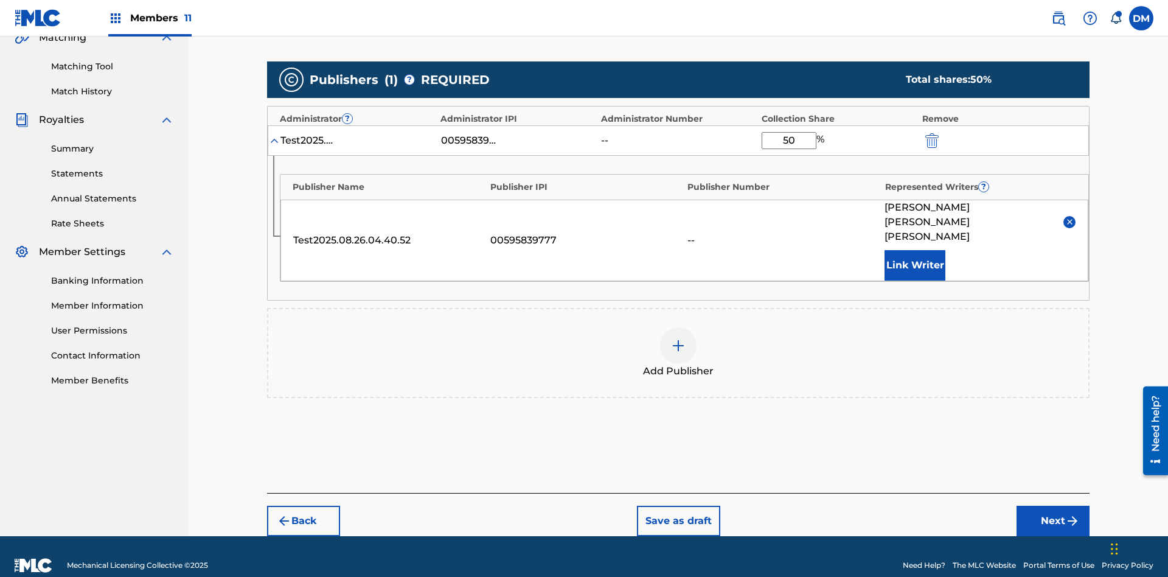
scroll to position [283, 0]
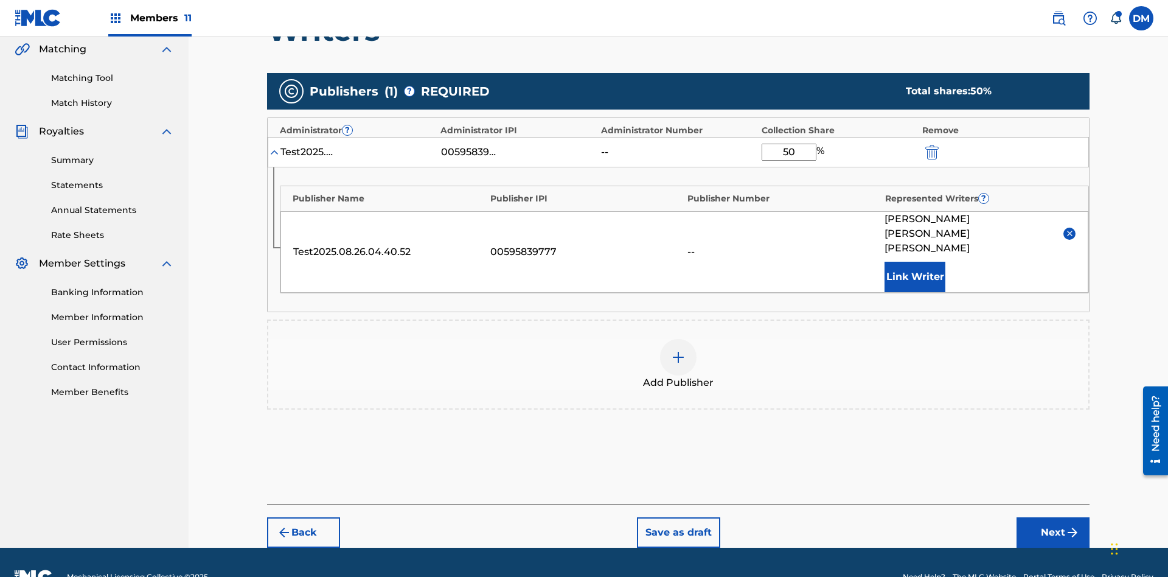
type input "50"
click at [678, 517] on button "Save as draft" at bounding box center [678, 532] width 83 height 30
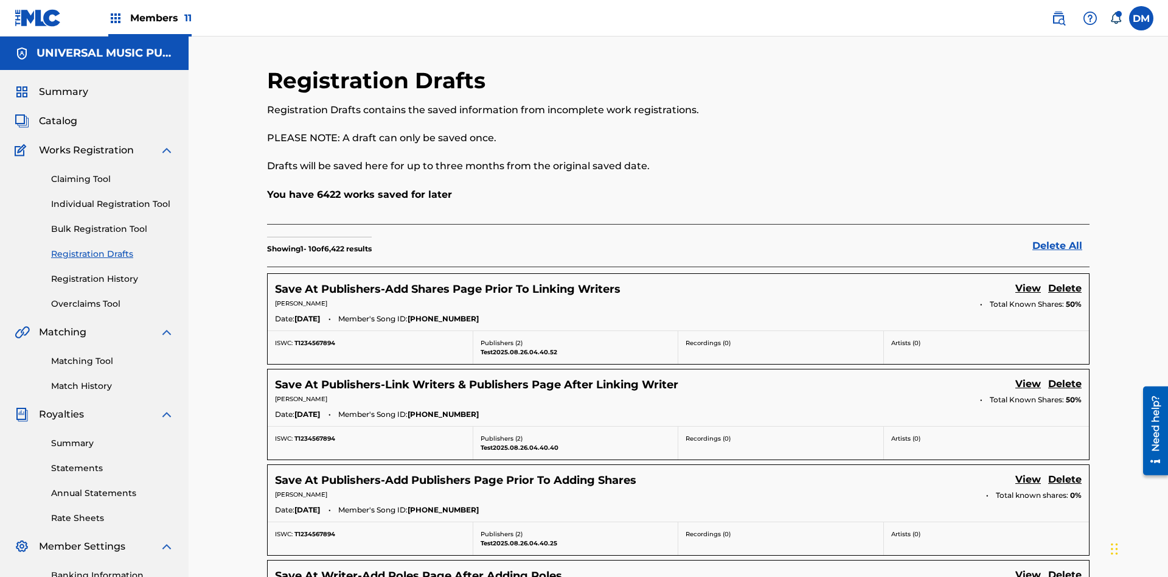
click at [1028, 281] on link "View" at bounding box center [1029, 289] width 26 height 16
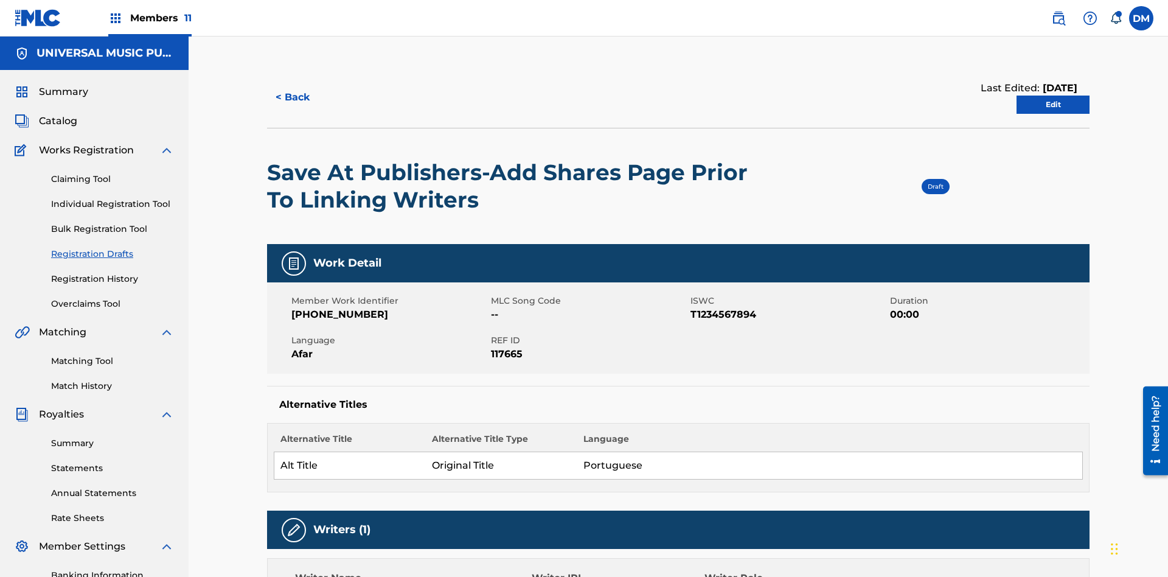
click at [1053, 96] on link "Edit" at bounding box center [1053, 105] width 73 height 18
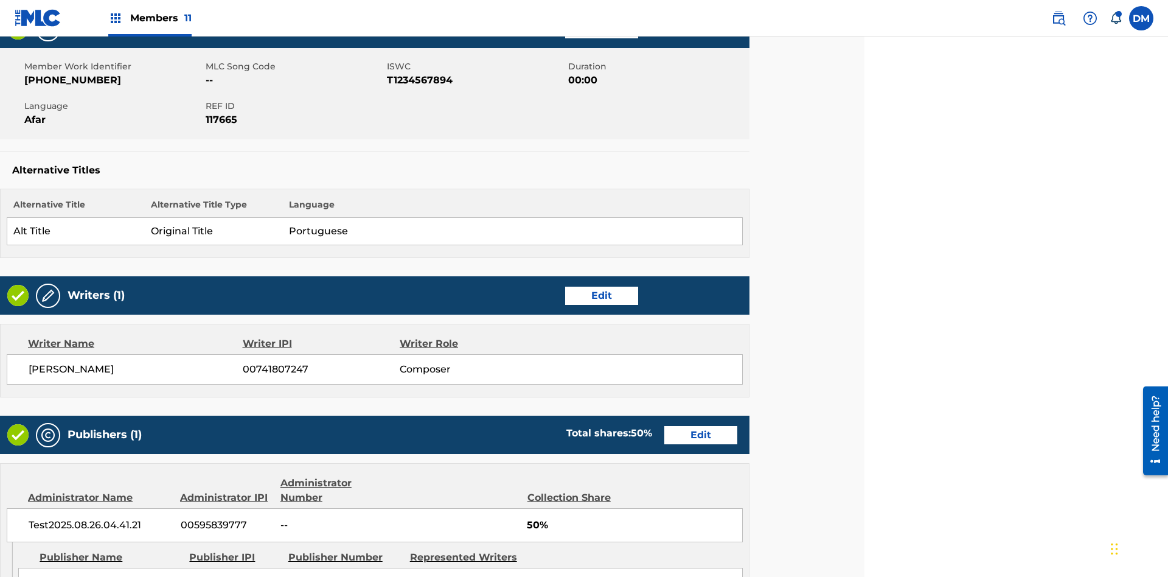
scroll to position [335, 304]
